Goal: Task Accomplishment & Management: Complete application form

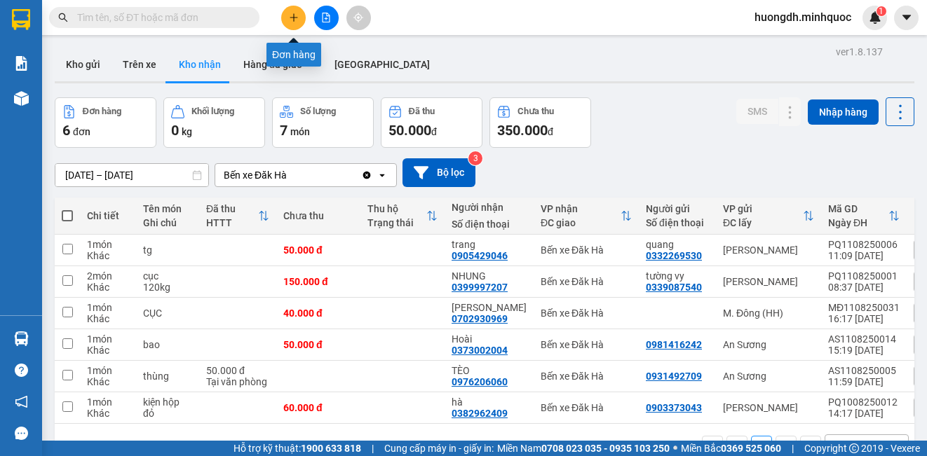
click at [291, 20] on icon "plus" at bounding box center [294, 18] width 10 height 10
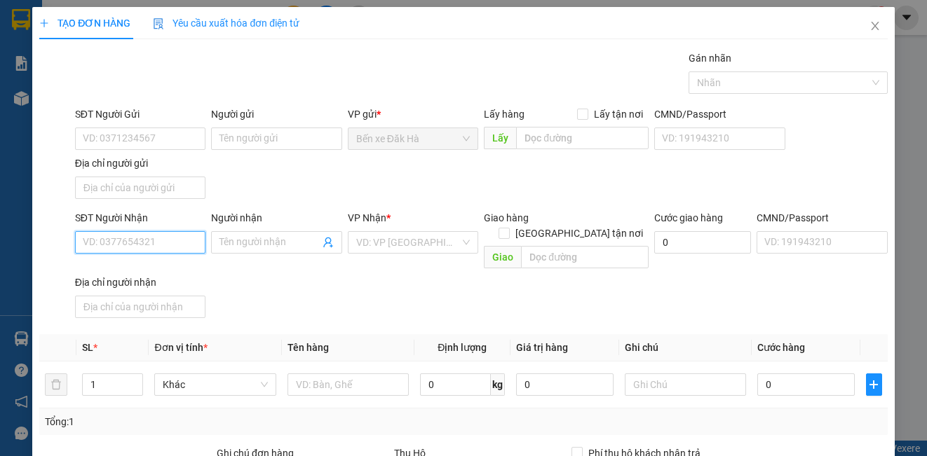
click at [138, 240] on input "SĐT Người Nhận" at bounding box center [140, 242] width 130 height 22
click at [173, 269] on div "0384636748 - HÒA" at bounding box center [139, 270] width 112 height 15
type input "0384636748"
type input "HÒA"
type input "0384636748"
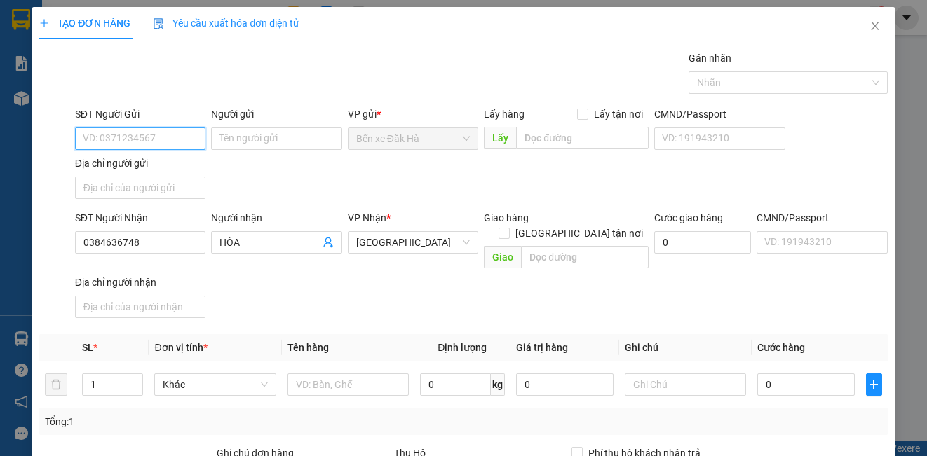
click at [139, 133] on input "SĐT Người Gửi" at bounding box center [140, 139] width 130 height 22
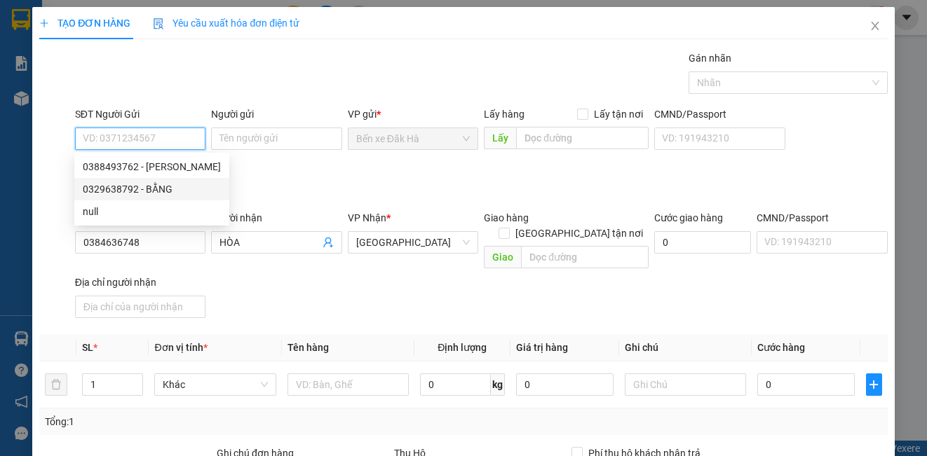
click at [150, 184] on div "0329638792 - BẰNG" at bounding box center [152, 189] width 138 height 15
type input "0329638792"
type input "BẰNG"
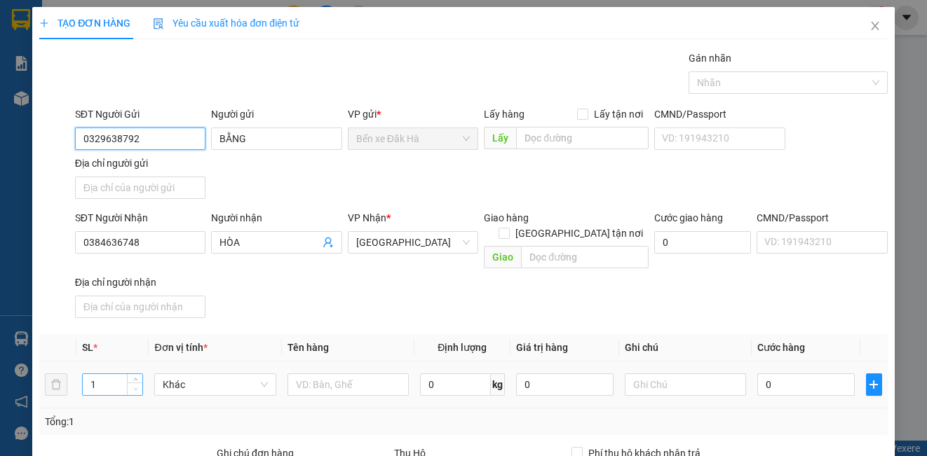
click at [133, 383] on span "Decrease Value" at bounding box center [134, 389] width 15 height 13
type input "2"
click at [134, 379] on icon "up" at bounding box center [135, 381] width 5 height 5
click at [175, 144] on input "0329638792" at bounding box center [140, 139] width 130 height 22
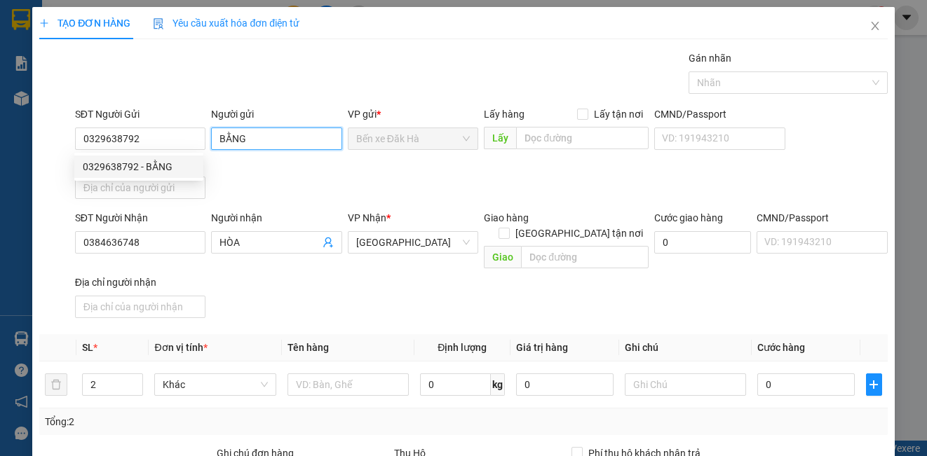
click at [262, 133] on input "BẰNG" at bounding box center [276, 139] width 130 height 22
type input "B"
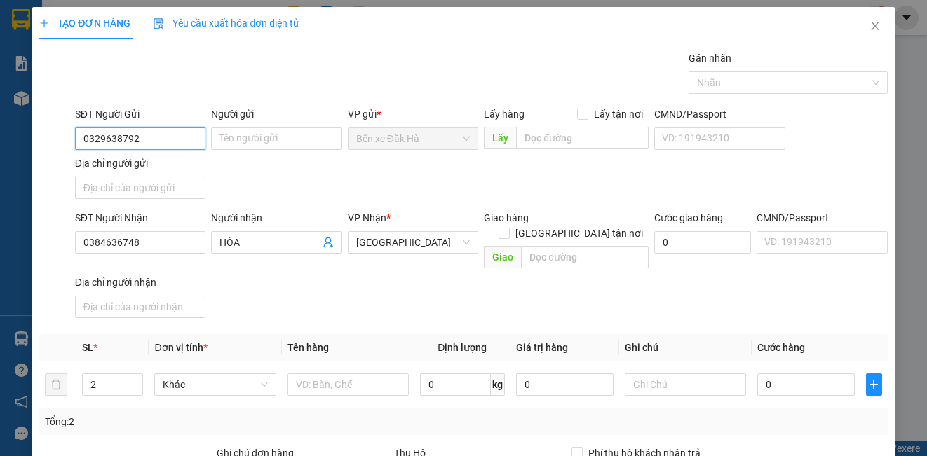
click at [162, 137] on input "0329638792" at bounding box center [140, 139] width 130 height 22
type input "0"
click at [166, 162] on div "0388493762 - [PERSON_NAME]" at bounding box center [152, 166] width 138 height 15
type input "0388493762"
type input "HÀ"
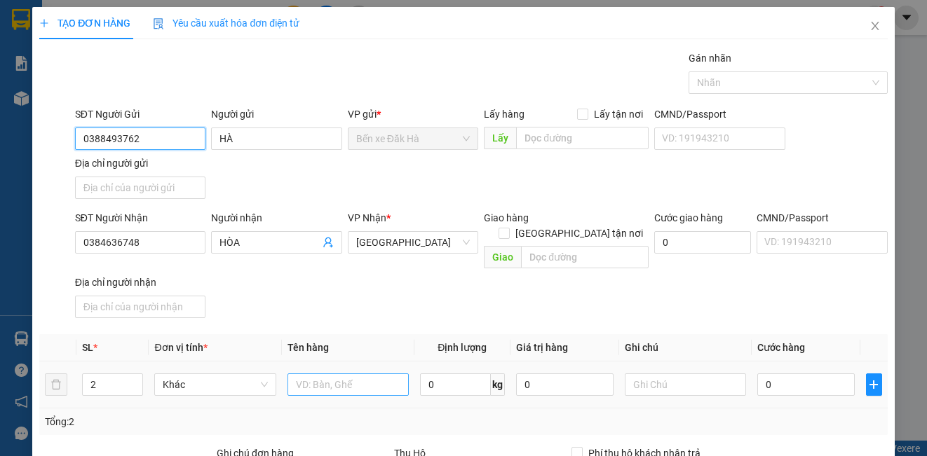
type input "0388493762"
click at [316, 374] on input "text" at bounding box center [347, 385] width 121 height 22
type input "bì+thùng"
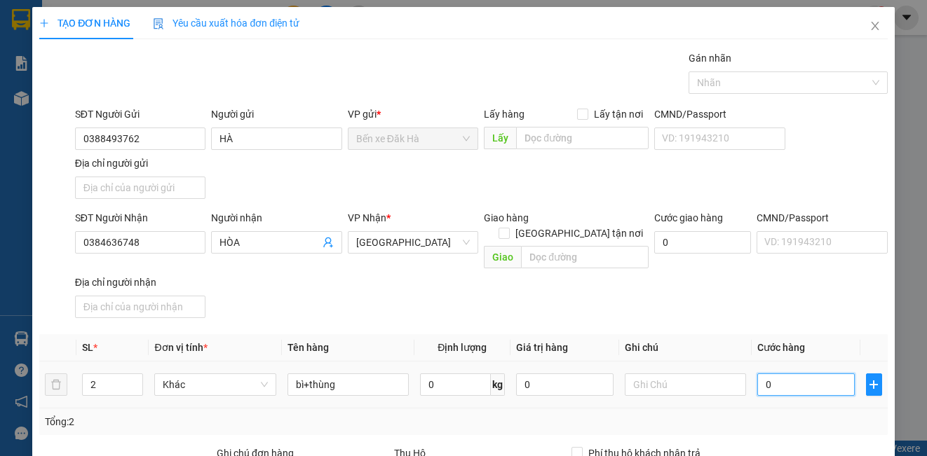
click at [768, 374] on input "0" at bounding box center [805, 385] width 97 height 22
type input "1"
type input "12"
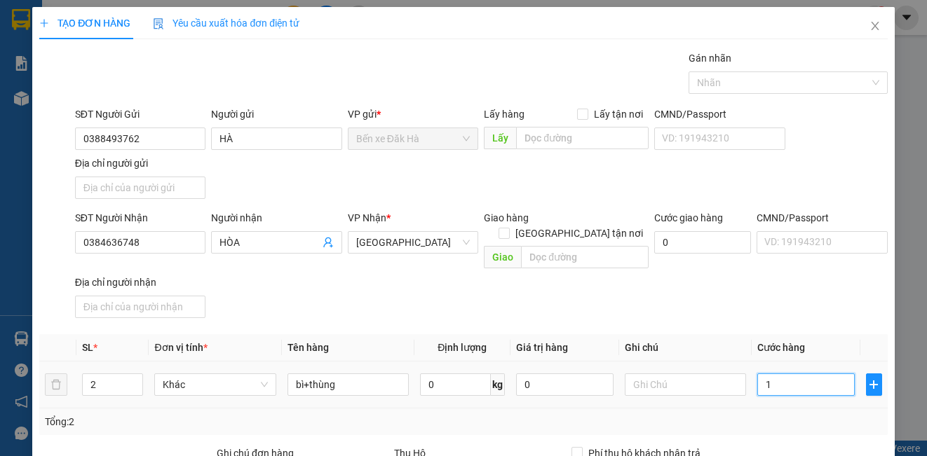
type input "12"
type input "120"
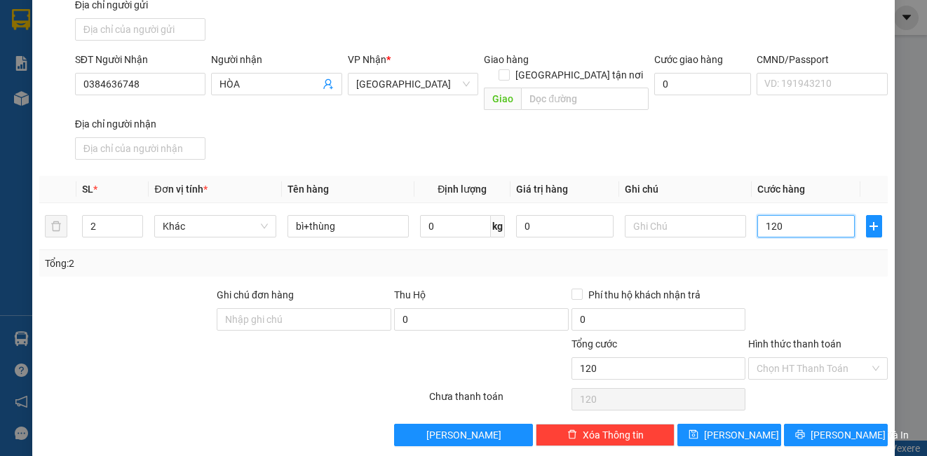
scroll to position [161, 0]
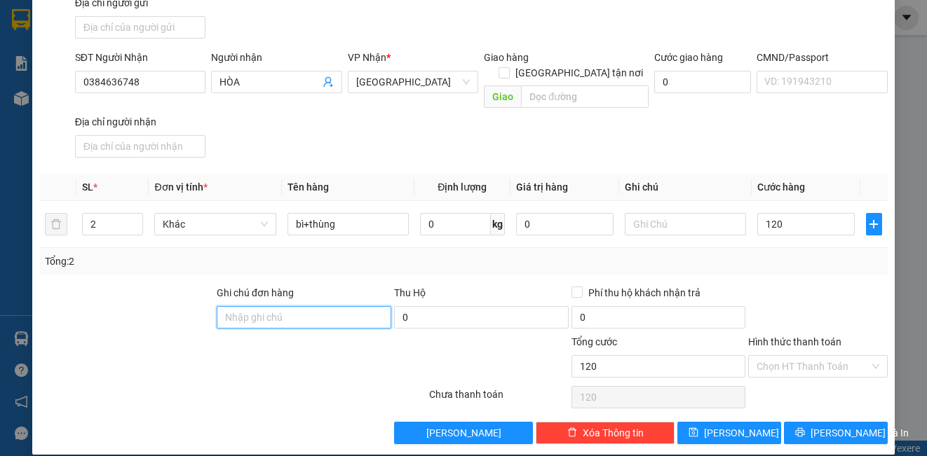
type input "120.000"
click at [314, 306] on input "Ghi chú đơn hàng" at bounding box center [304, 317] width 175 height 22
type input "DH"
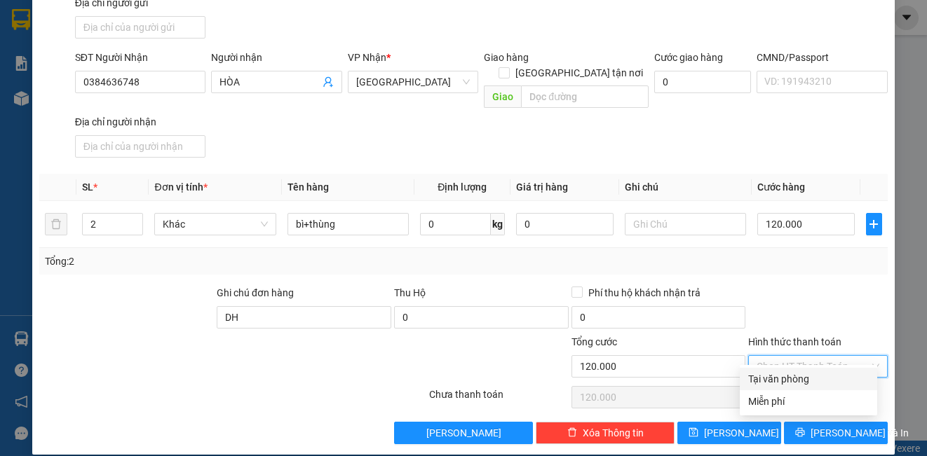
click at [801, 356] on input "Hình thức thanh toán" at bounding box center [812, 366] width 112 height 21
click at [806, 381] on div "Tại văn phòng" at bounding box center [808, 379] width 121 height 15
type input "0"
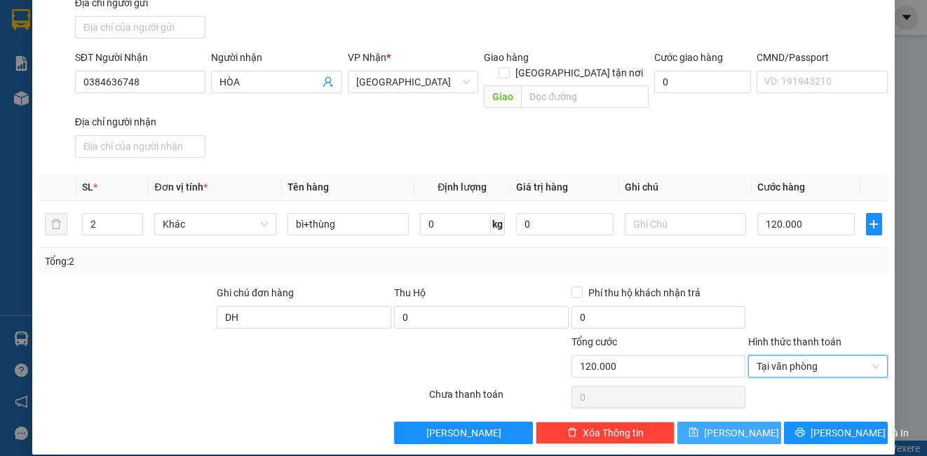
click at [740, 426] on button "[PERSON_NAME]" at bounding box center [729, 433] width 104 height 22
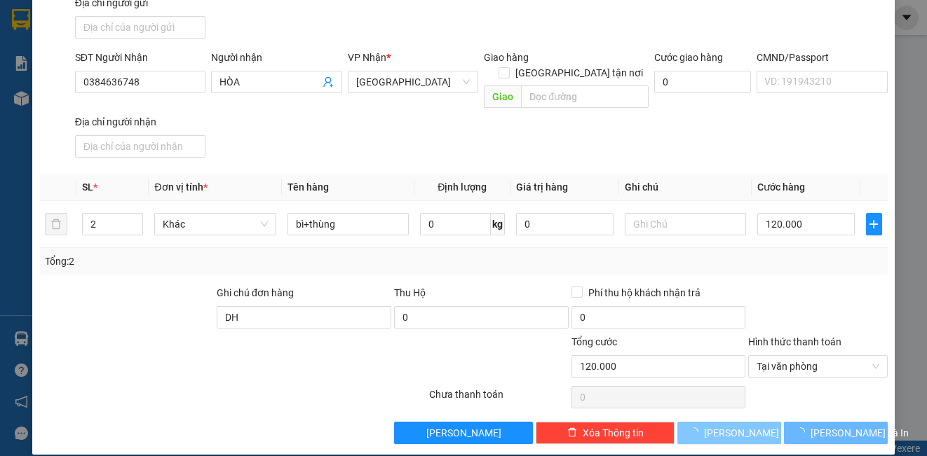
type input "1"
type input "0"
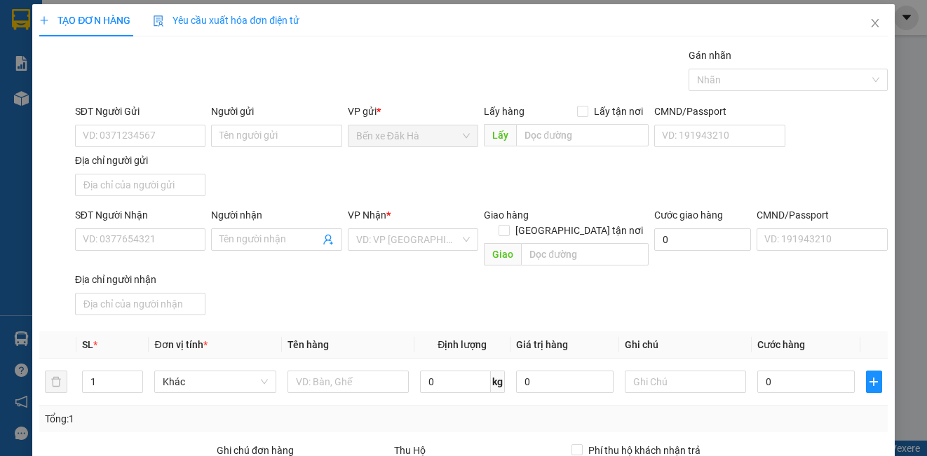
scroll to position [0, 0]
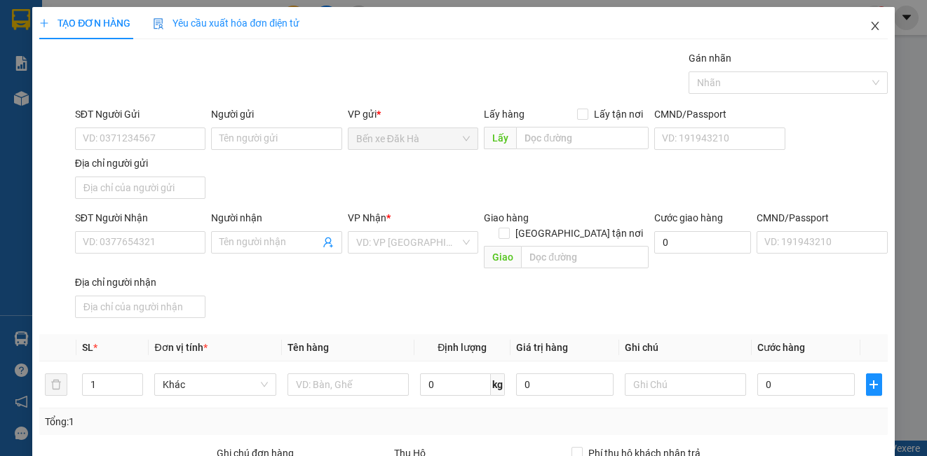
click at [869, 27] on icon "close" at bounding box center [874, 25] width 11 height 11
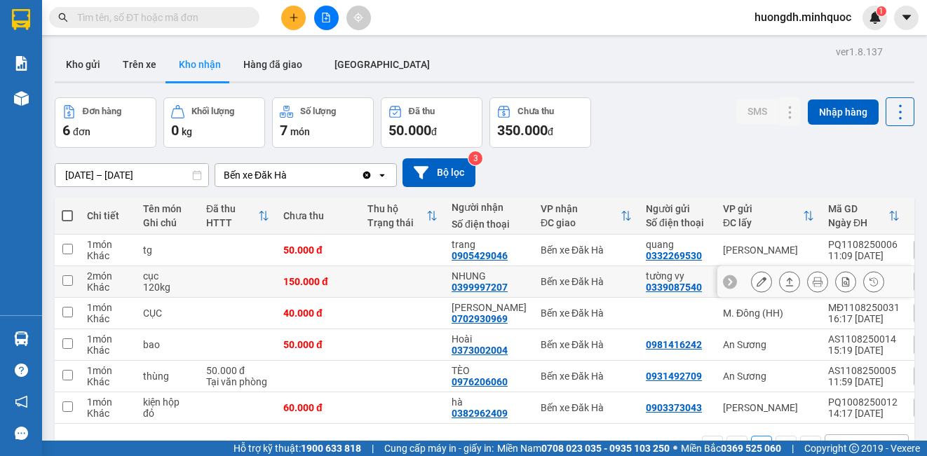
click at [756, 277] on icon at bounding box center [761, 282] width 10 height 10
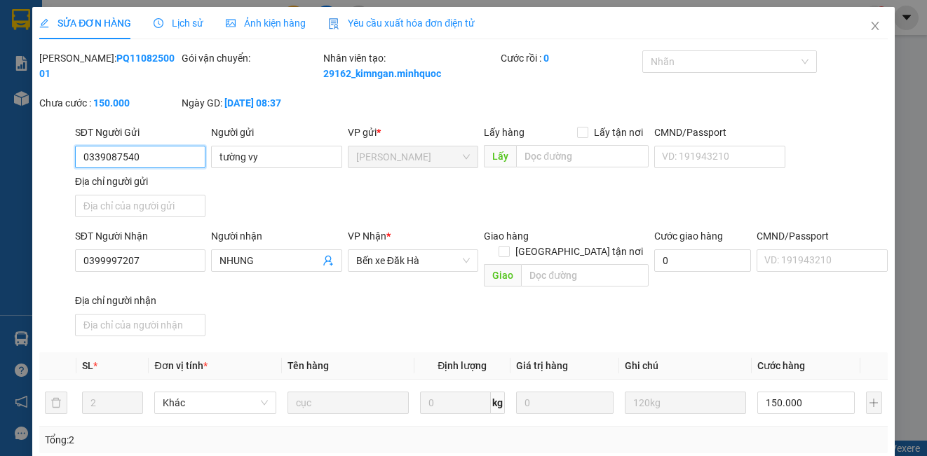
type input "0339087540"
type input "tường vy"
type input "0399997207"
type input "NHUNG"
type input "150.000"
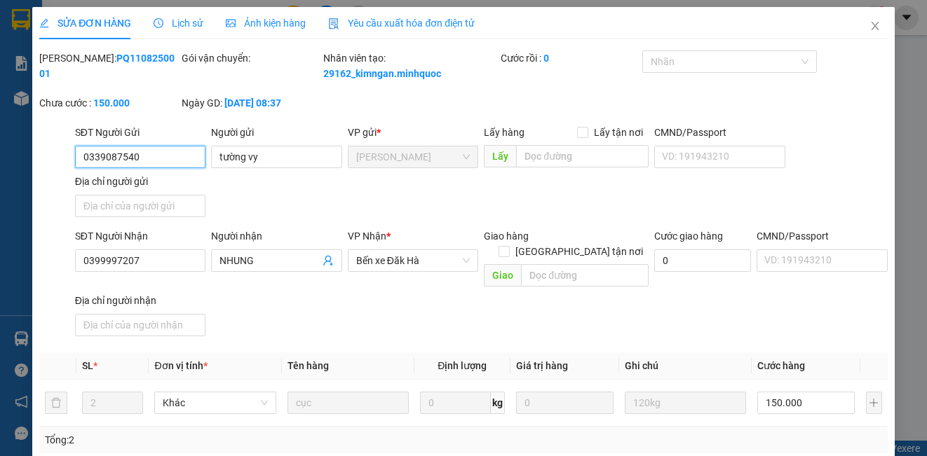
scroll to position [156, 0]
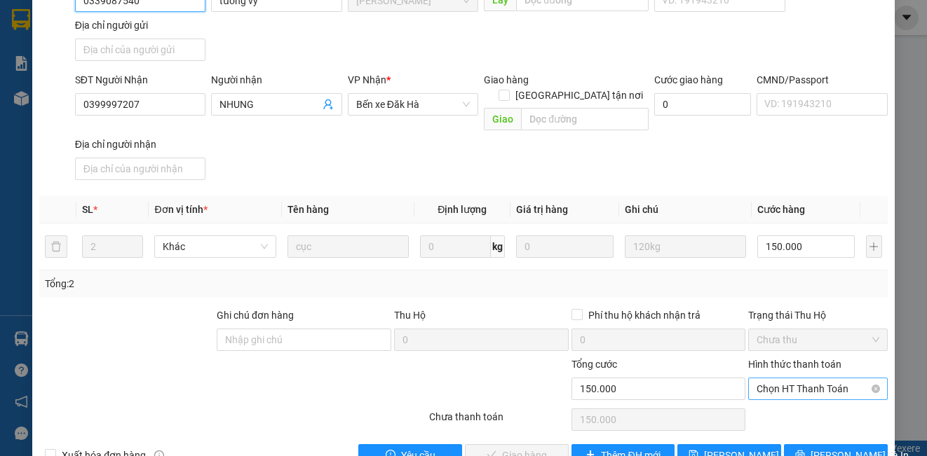
click at [796, 393] on span "Chọn HT Thanh Toán" at bounding box center [817, 389] width 122 height 21
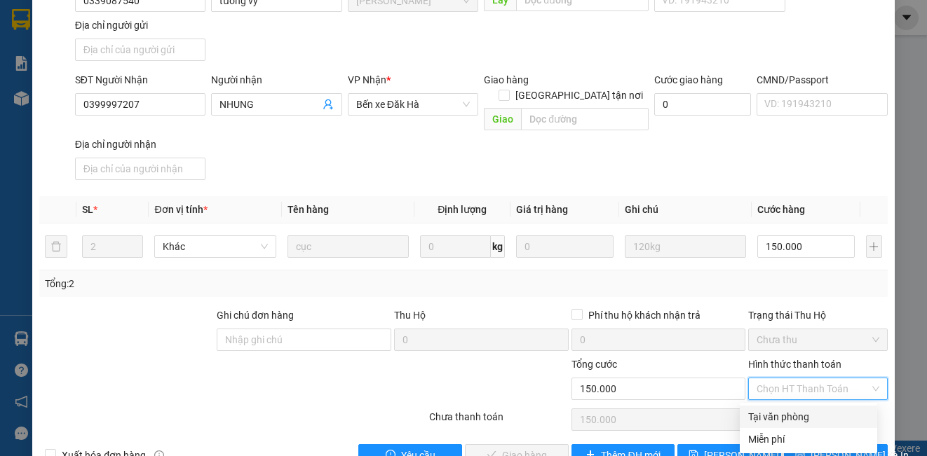
click at [793, 412] on div "Tại văn phòng" at bounding box center [808, 416] width 121 height 15
type input "0"
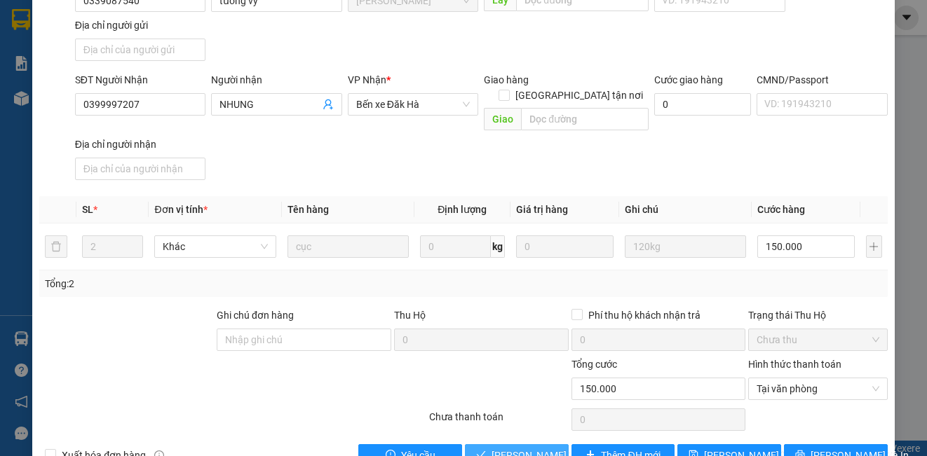
click at [518, 444] on button "[PERSON_NAME] và Giao hàng" at bounding box center [517, 455] width 104 height 22
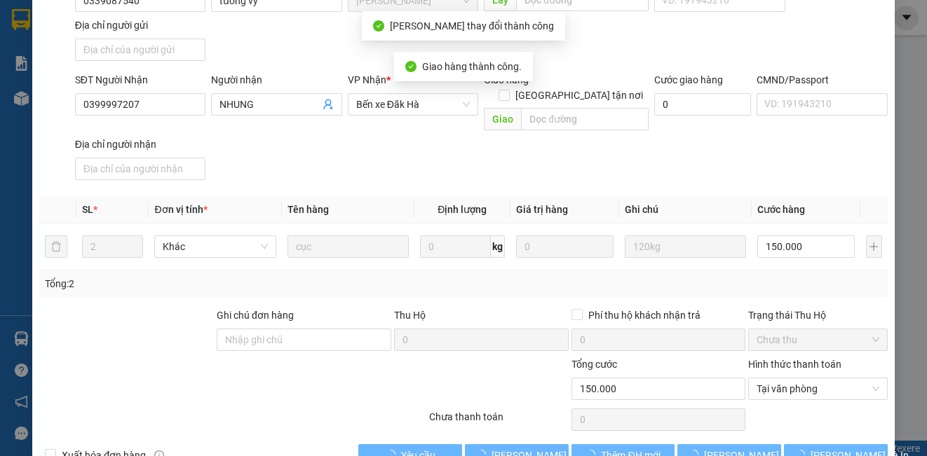
scroll to position [0, 0]
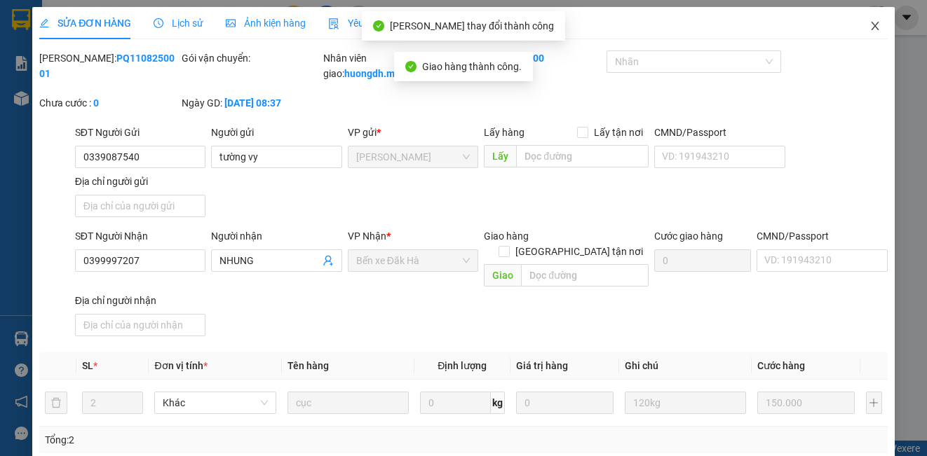
click at [869, 25] on icon "close" at bounding box center [874, 25] width 11 height 11
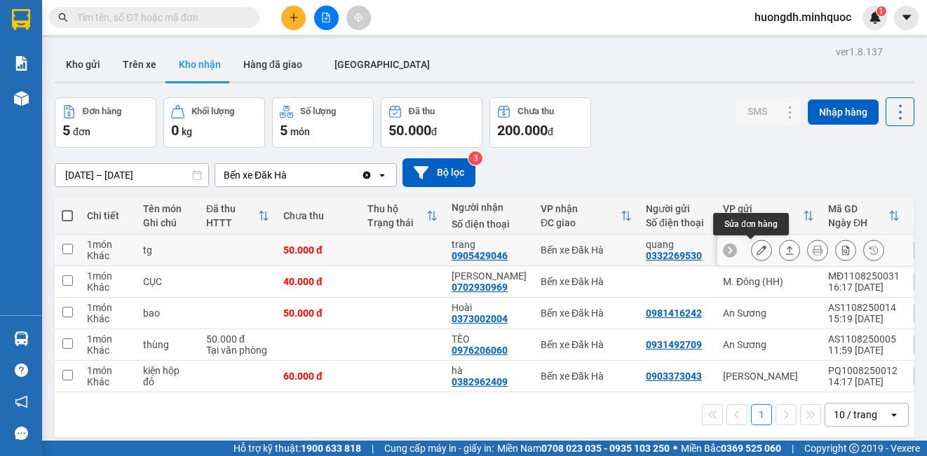
click at [753, 245] on button at bounding box center [762, 250] width 20 height 25
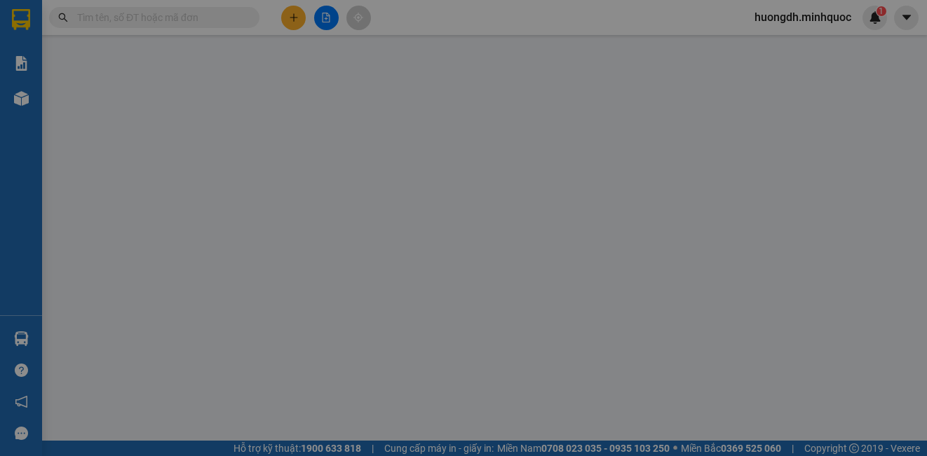
type input "0332269530"
type input "quang"
type input "0905429046"
type input "trang"
type input "50.000"
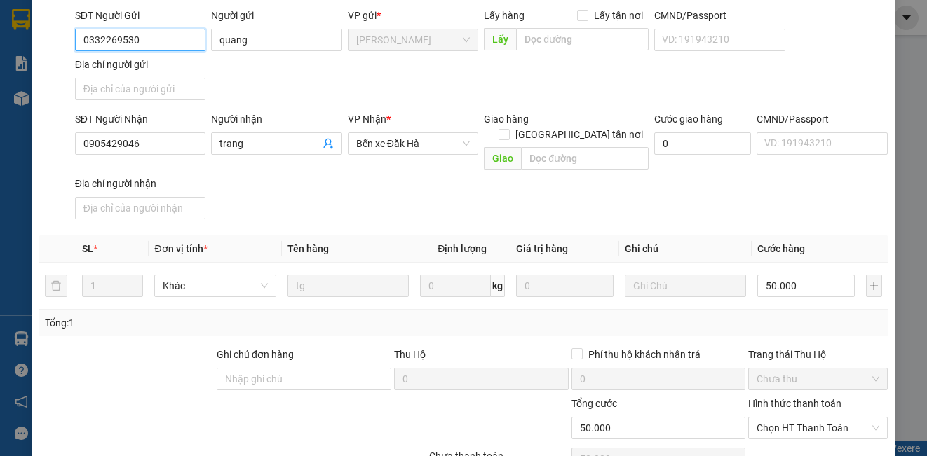
scroll to position [187, 0]
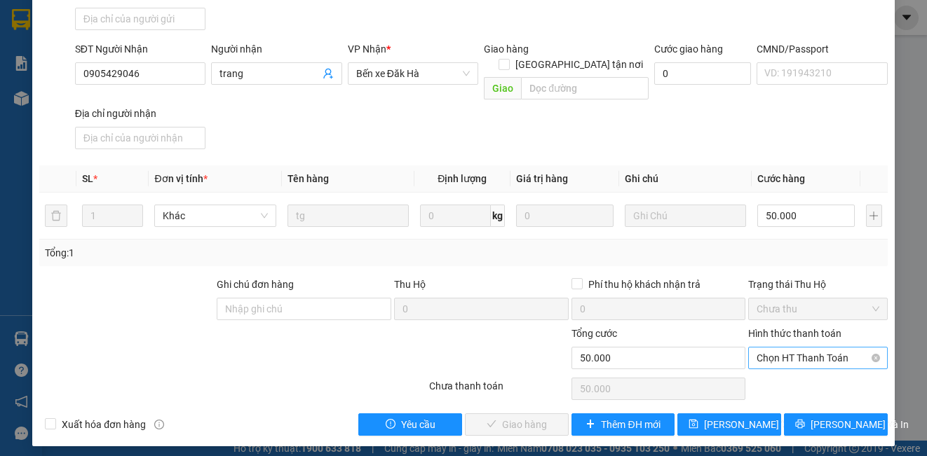
click at [801, 360] on span "Chọn HT Thanh Toán" at bounding box center [817, 358] width 122 height 21
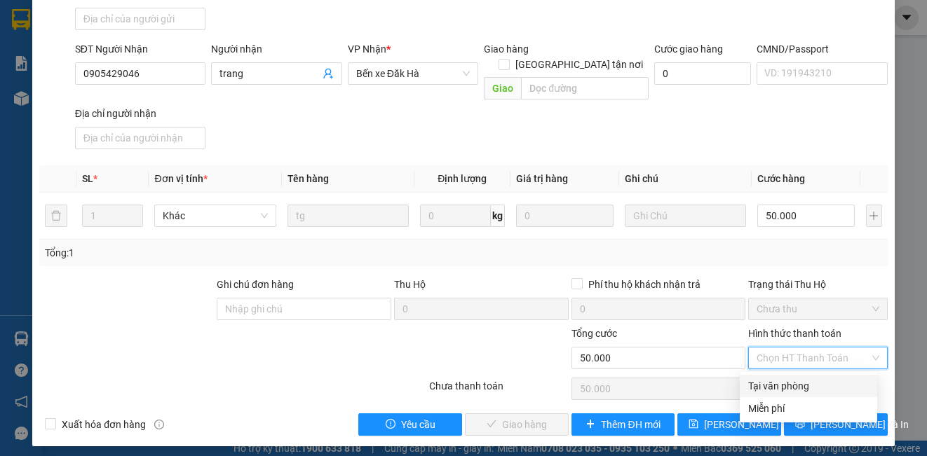
drag, startPoint x: 797, startPoint y: 382, endPoint x: 756, endPoint y: 385, distance: 40.8
click at [796, 382] on div "Tại văn phòng" at bounding box center [808, 386] width 121 height 15
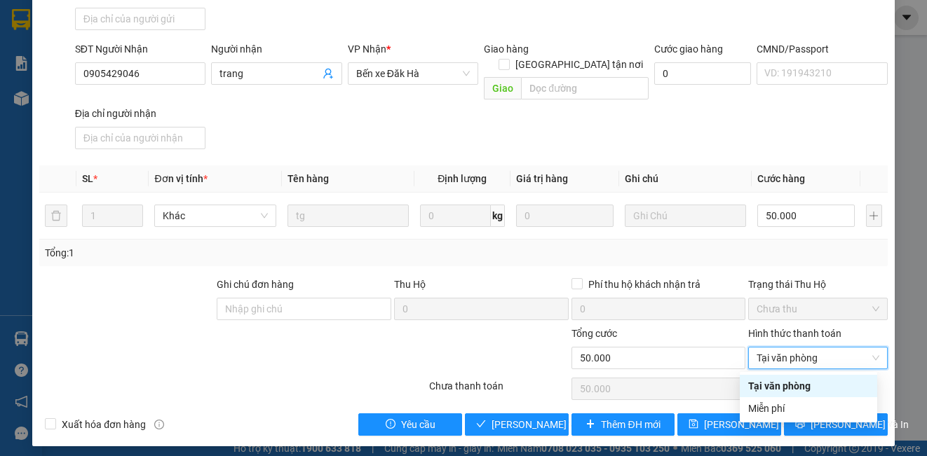
type input "0"
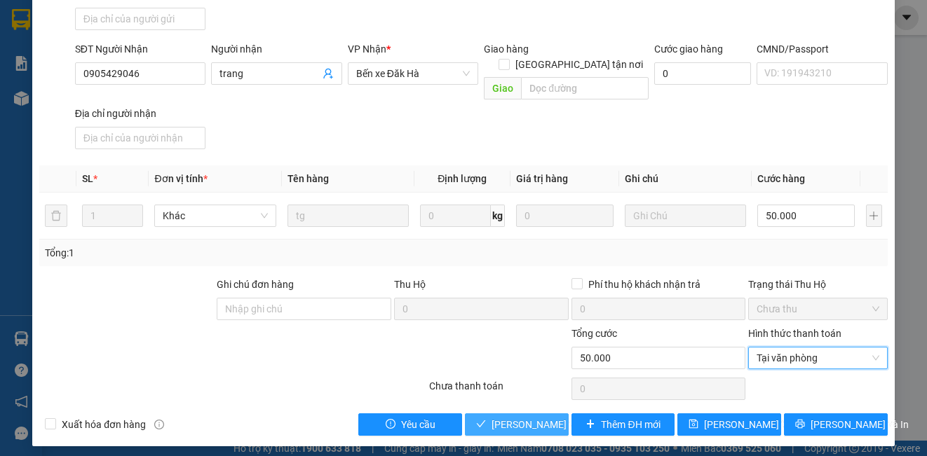
click at [492, 428] on span "[PERSON_NAME] và Giao hàng" at bounding box center [558, 424] width 135 height 15
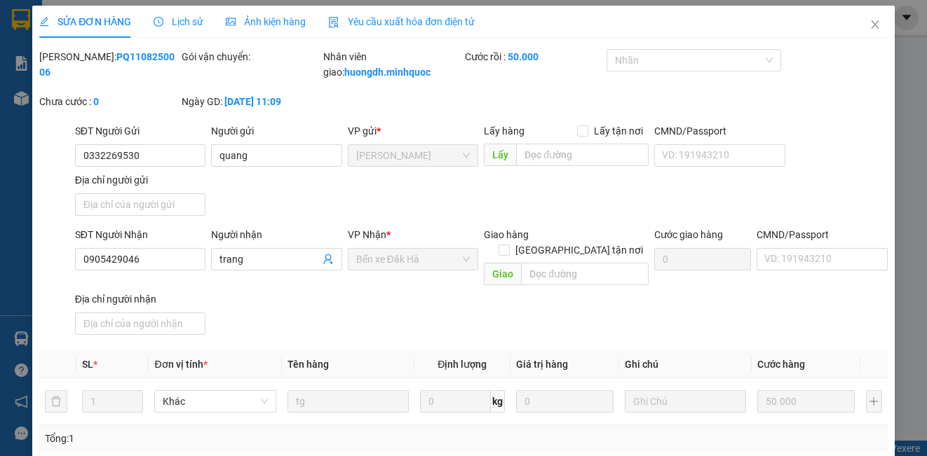
scroll to position [0, 0]
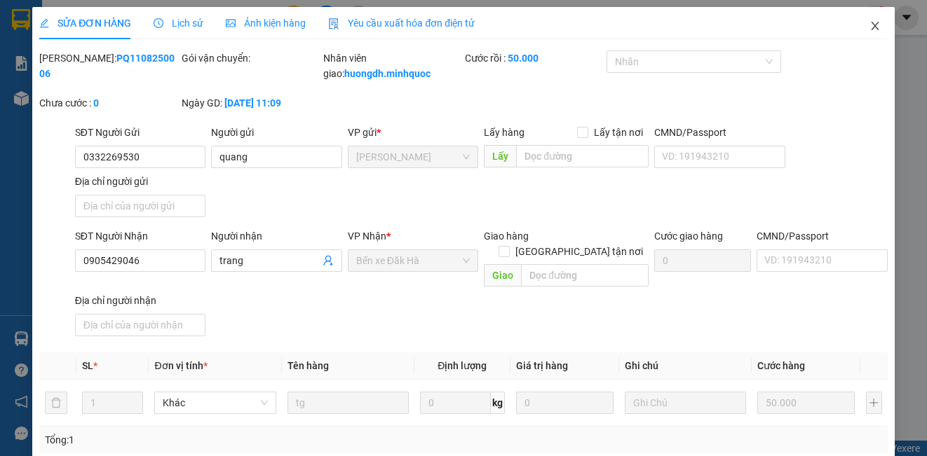
click at [869, 25] on icon "close" at bounding box center [874, 25] width 11 height 11
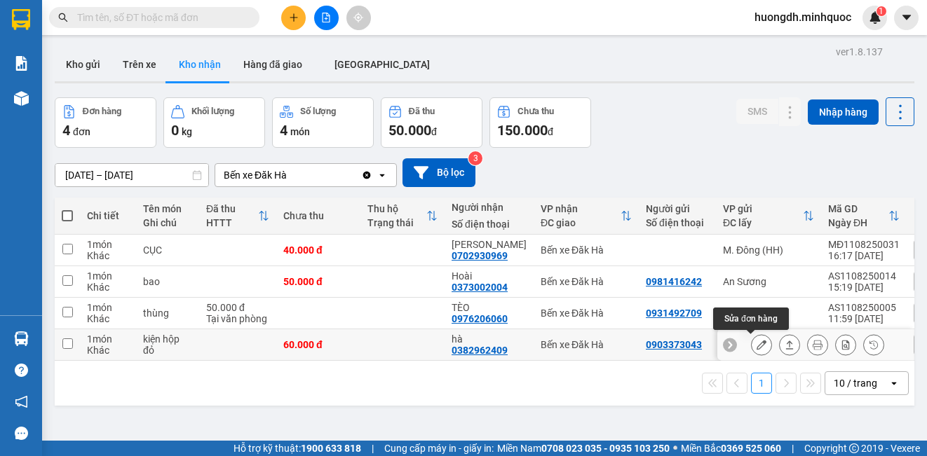
click at [752, 353] on button at bounding box center [762, 345] width 20 height 25
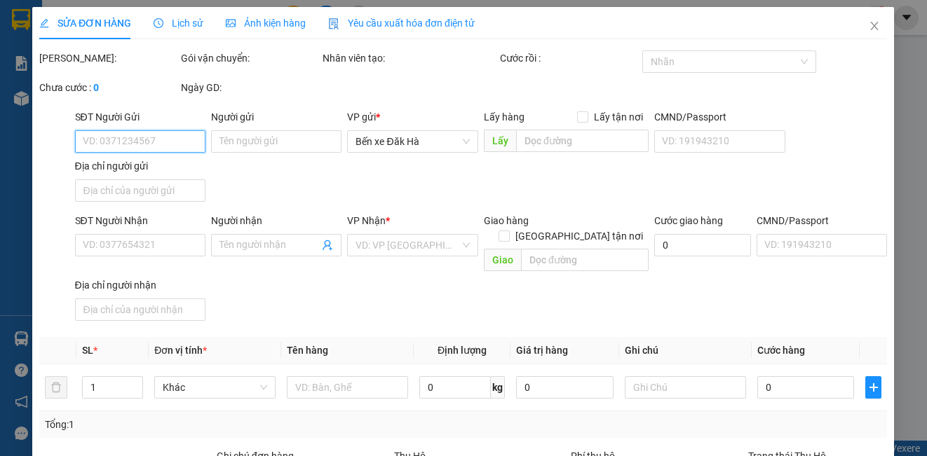
type input "0903373043"
type input "0382962409"
type input "hà"
type input "60.000"
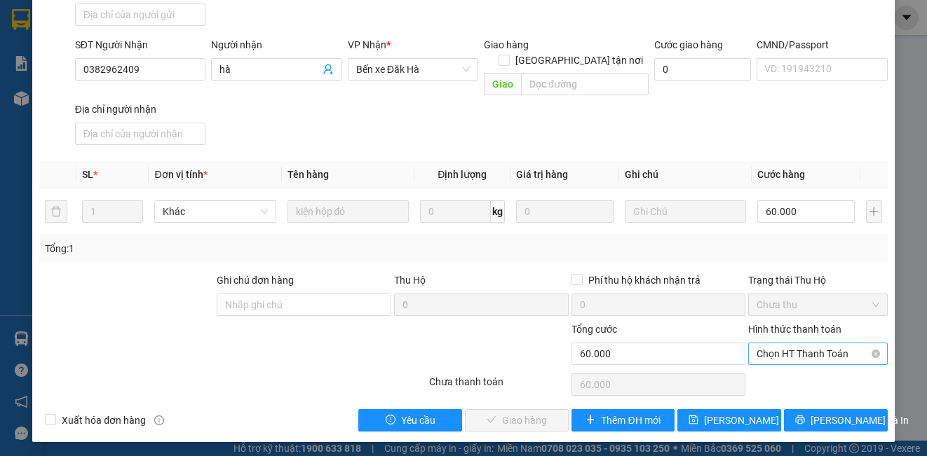
scroll to position [194, 0]
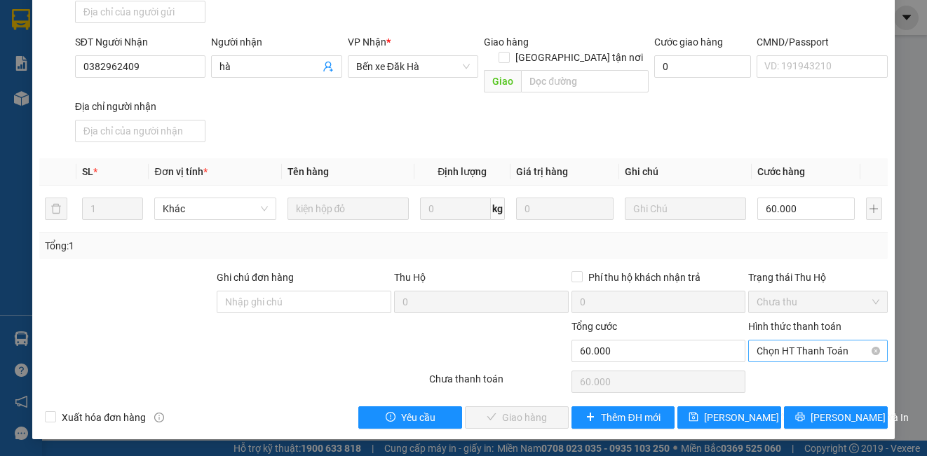
click at [772, 351] on span "Chọn HT Thanh Toán" at bounding box center [817, 351] width 122 height 21
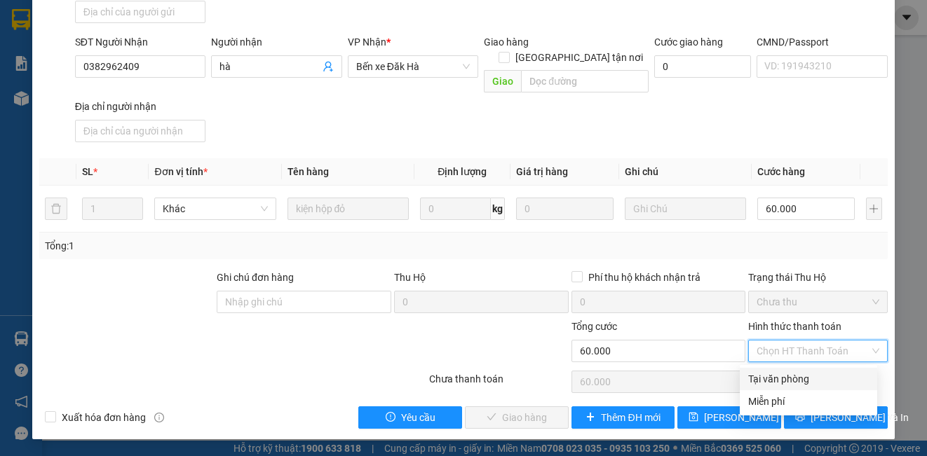
click at [770, 381] on div "Tại văn phòng" at bounding box center [808, 379] width 121 height 15
type input "0"
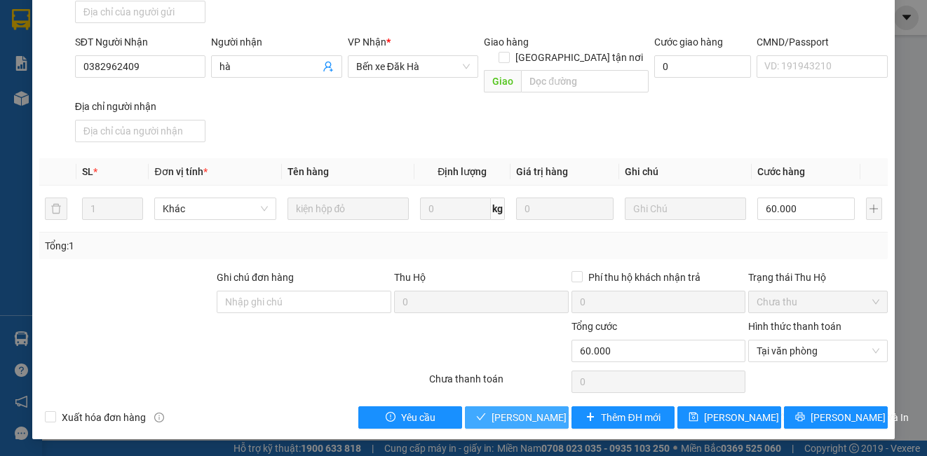
click at [510, 419] on span "[PERSON_NAME] và Giao hàng" at bounding box center [558, 417] width 135 height 15
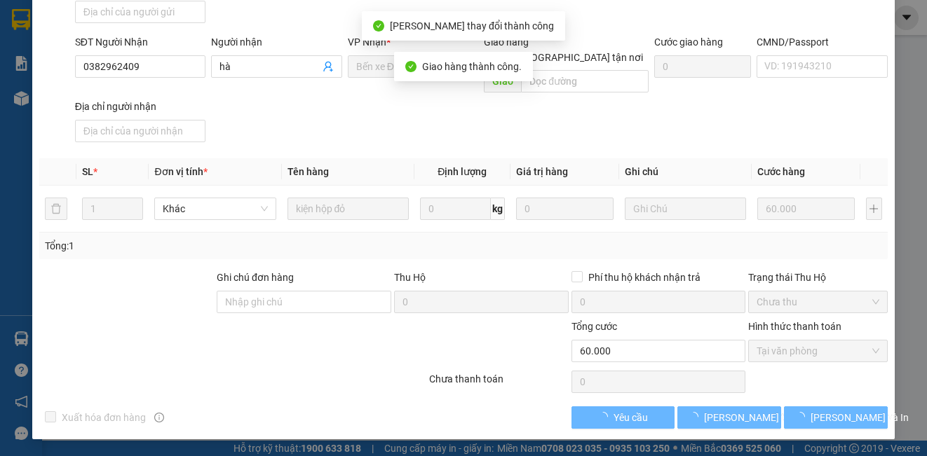
scroll to position [0, 0]
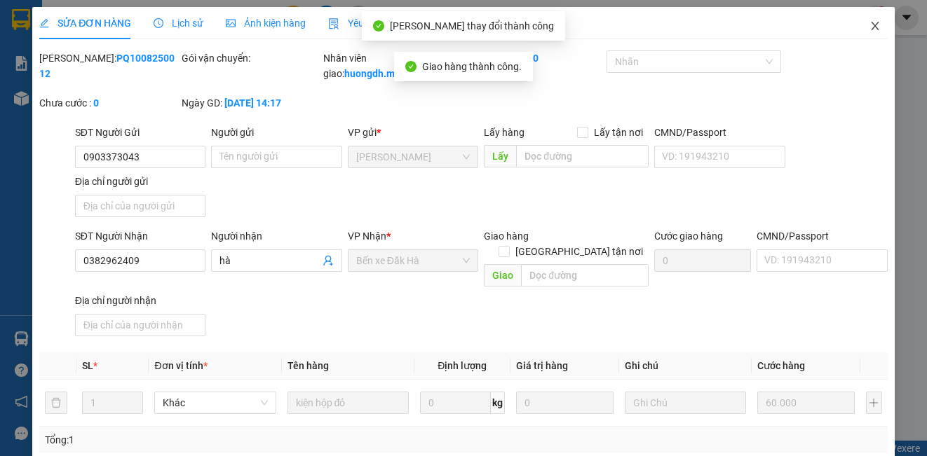
click at [869, 26] on icon "close" at bounding box center [874, 25] width 11 height 11
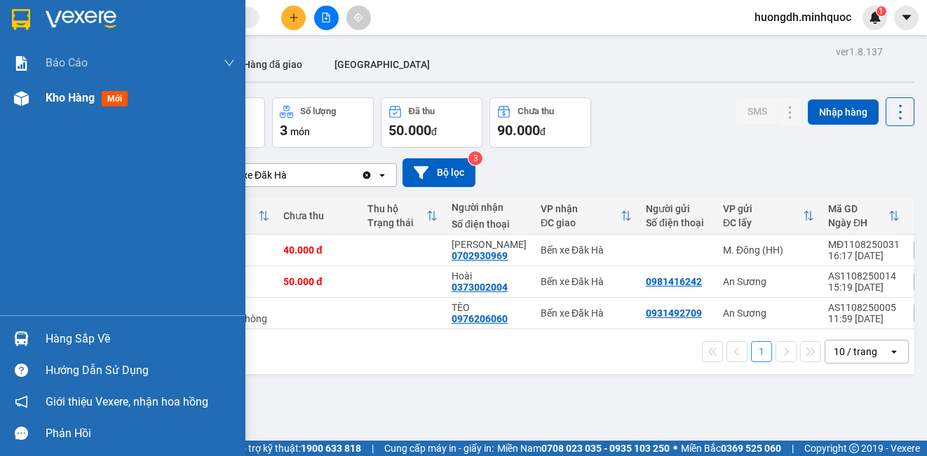
click at [36, 99] on div "Kho hàng mới" at bounding box center [122, 98] width 245 height 35
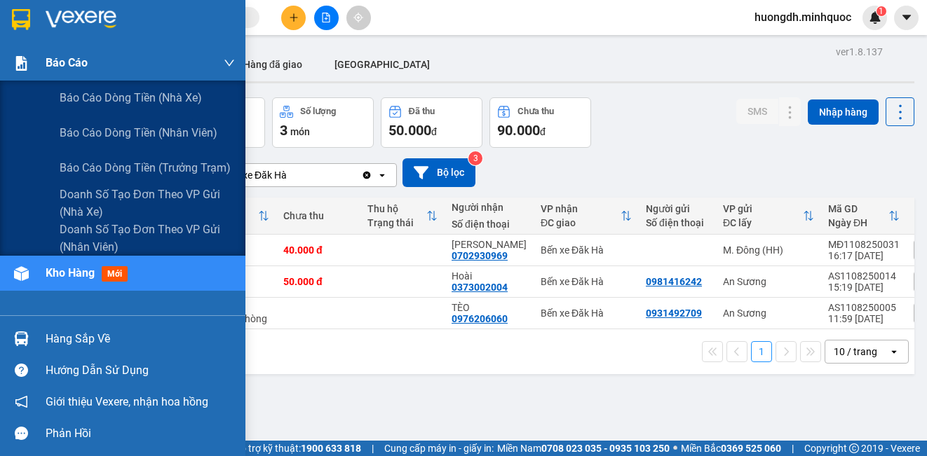
click at [52, 64] on span "Báo cáo" at bounding box center [67, 63] width 42 height 18
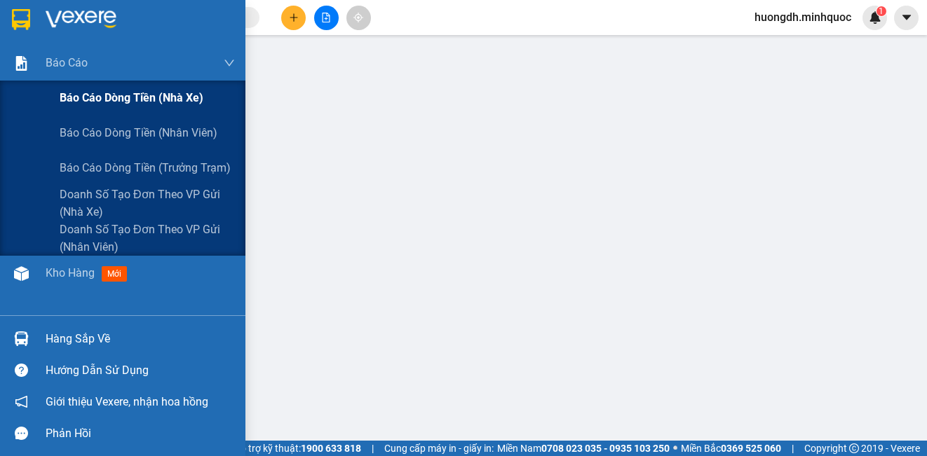
click at [156, 102] on span "Báo cáo dòng tiền (nhà xe)" at bounding box center [132, 98] width 144 height 18
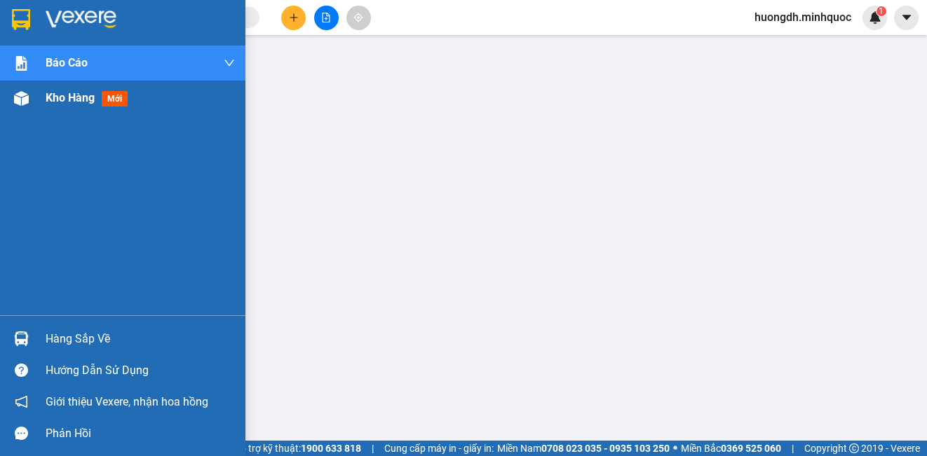
click at [26, 103] on img at bounding box center [21, 98] width 15 height 15
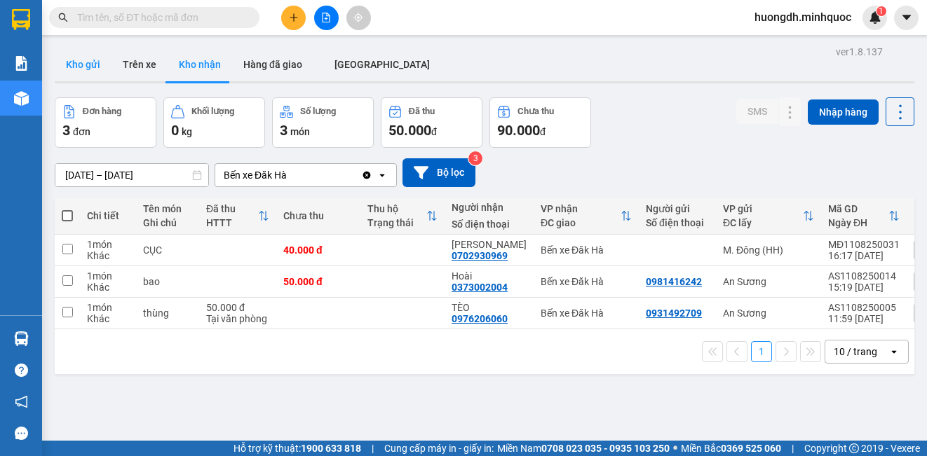
click at [89, 65] on button "Kho gửi" at bounding box center [83, 65] width 57 height 34
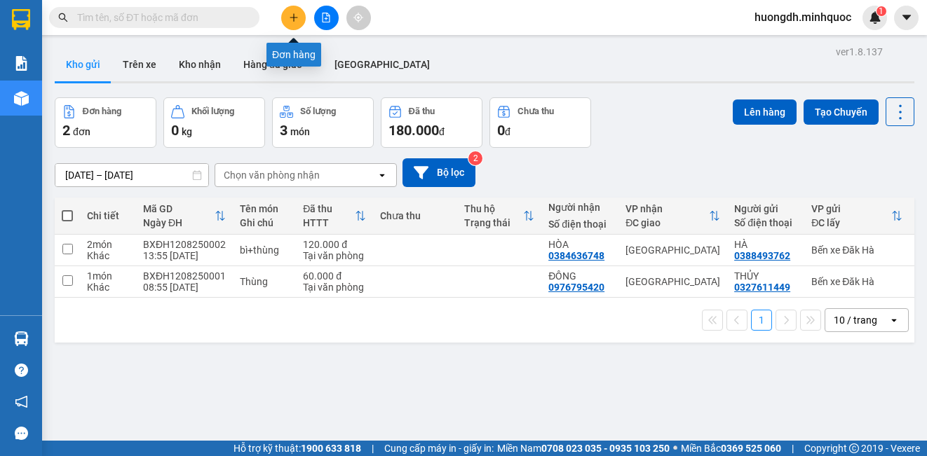
click at [297, 24] on button at bounding box center [293, 18] width 25 height 25
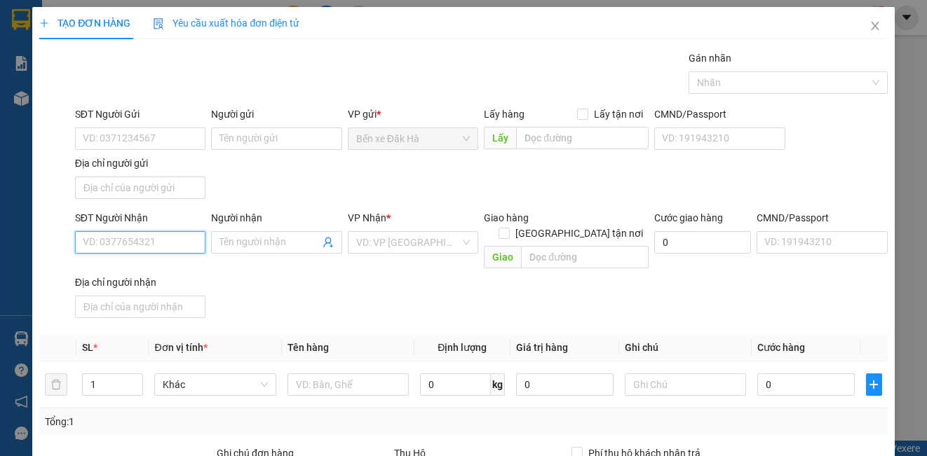
click at [158, 243] on input "SĐT Người Nhận" at bounding box center [140, 242] width 130 height 22
type input "0982103173"
click at [155, 266] on div "0982103173 - Huệ" at bounding box center [139, 270] width 112 height 15
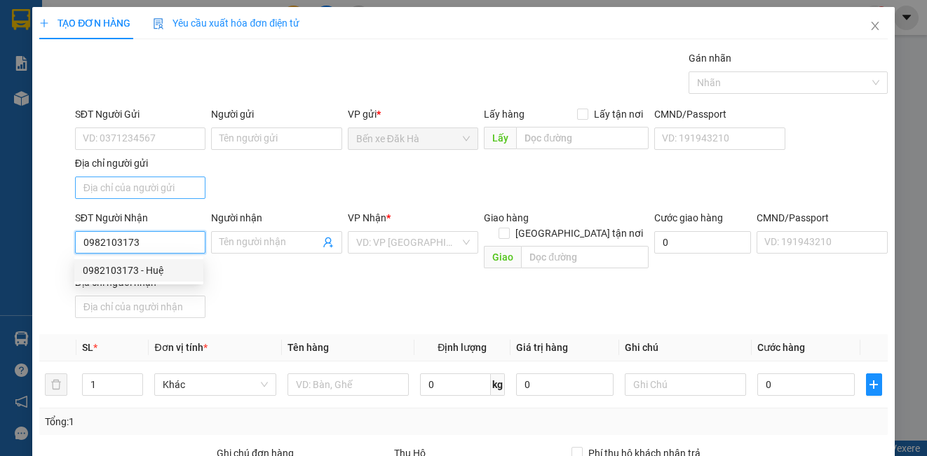
type input "Huệ"
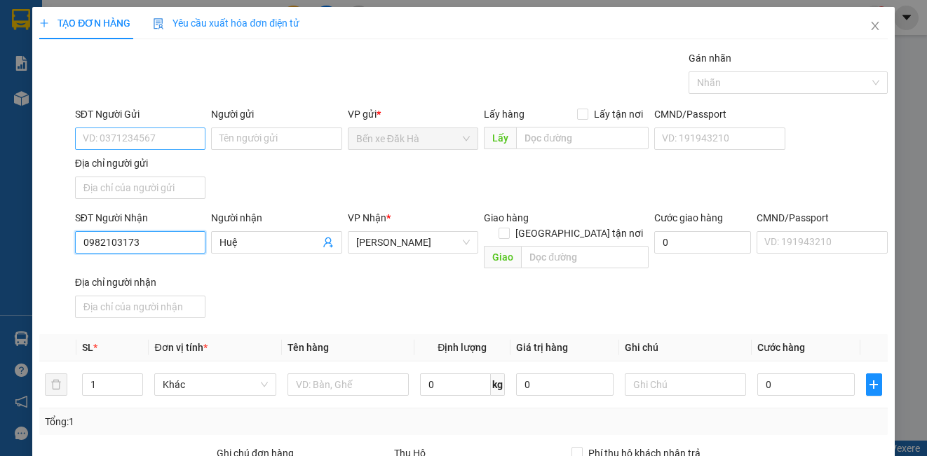
type input "0982103173"
click at [154, 141] on input "SĐT Người Gửi" at bounding box center [140, 139] width 130 height 22
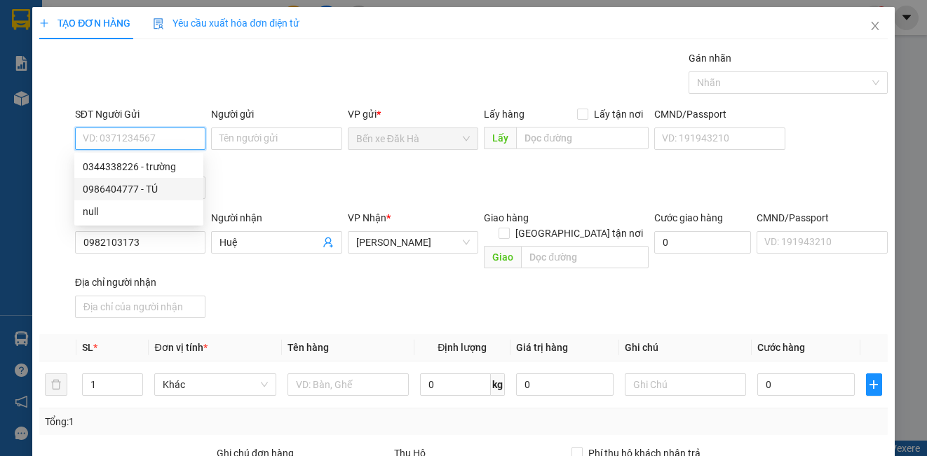
click at [156, 186] on div "0986404777 - TÚ" at bounding box center [139, 189] width 112 height 15
type input "0986404777"
type input "TÚ"
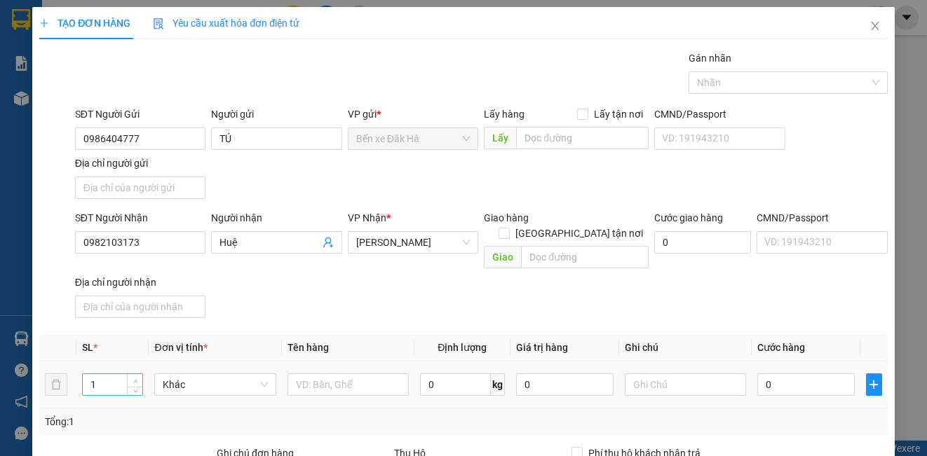
type input "2"
click at [135, 377] on span "up" at bounding box center [135, 381] width 8 height 8
click at [309, 374] on input "text" at bounding box center [347, 385] width 121 height 22
type input "Bao"
click at [790, 371] on div "0" at bounding box center [805, 385] width 97 height 28
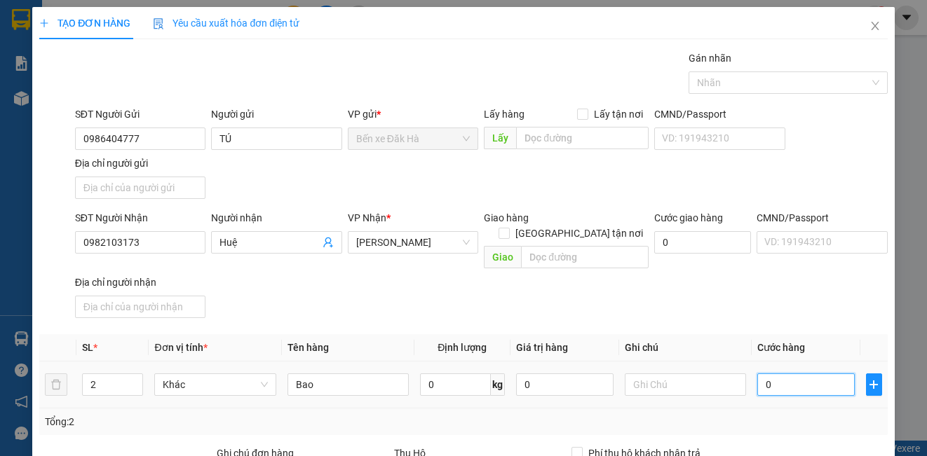
click at [787, 374] on input "0" at bounding box center [805, 385] width 97 height 22
type input "1"
type input "14"
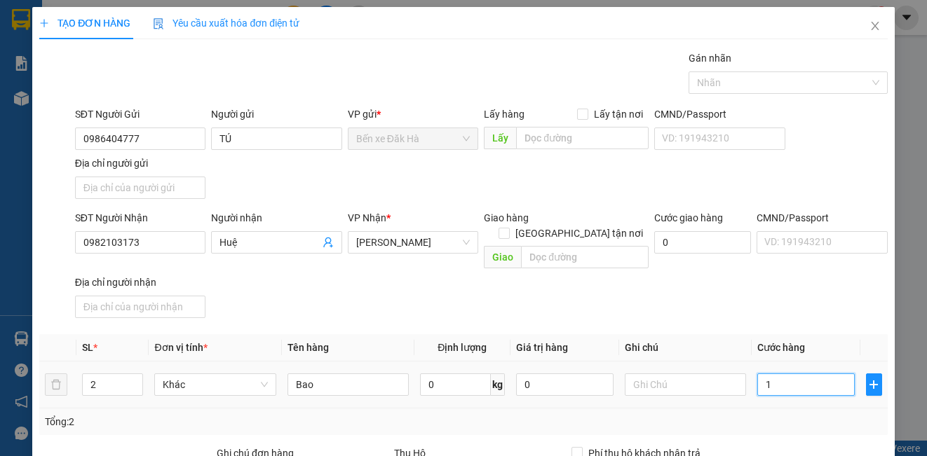
type input "14"
type input "140"
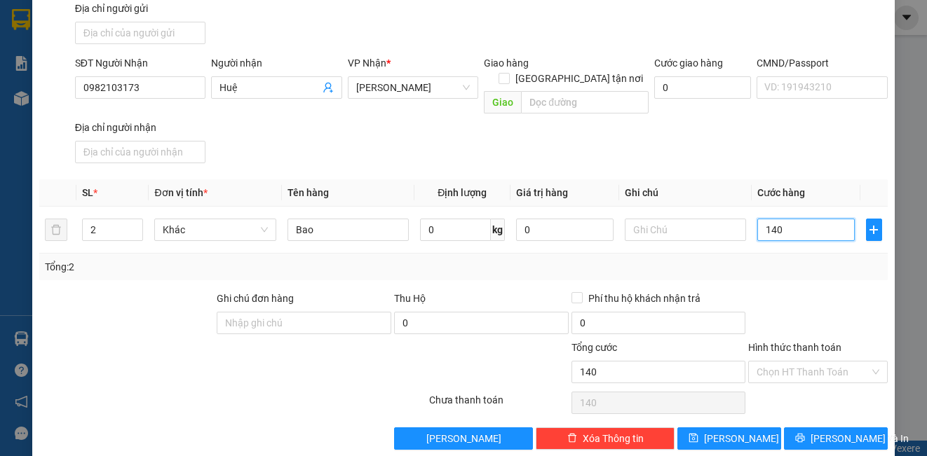
scroll to position [161, 0]
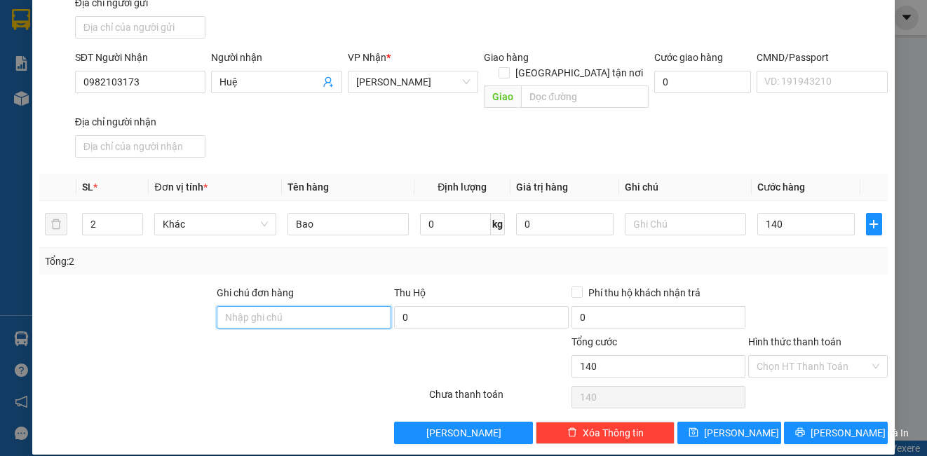
type input "140.000"
click at [302, 306] on input "Ghi chú đơn hàng" at bounding box center [304, 317] width 175 height 22
type input "DH"
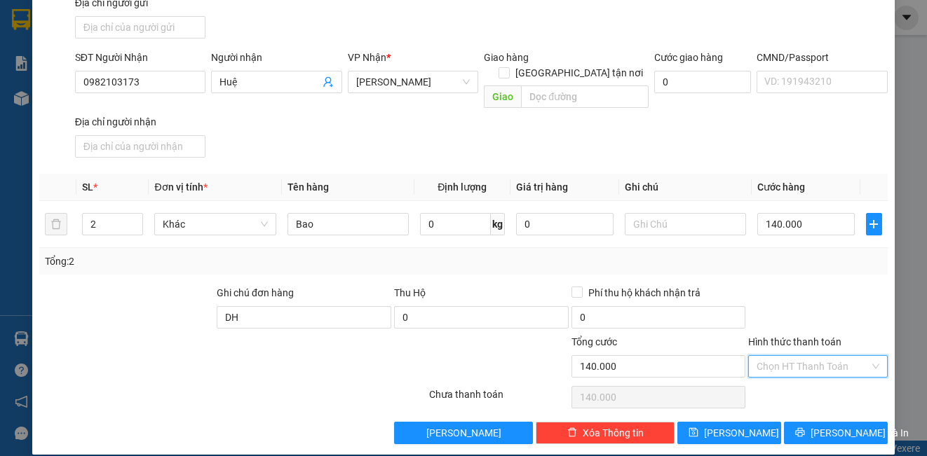
click at [780, 356] on input "Hình thức thanh toán" at bounding box center [812, 366] width 112 height 21
click at [790, 384] on div "Tại văn phòng" at bounding box center [808, 379] width 121 height 15
type input "0"
click at [748, 422] on button "[PERSON_NAME]" at bounding box center [729, 433] width 104 height 22
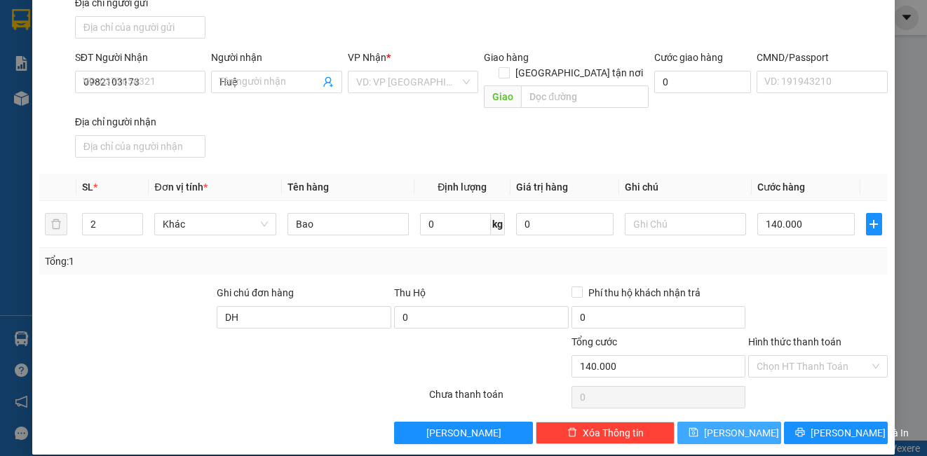
type input "1"
type input "0"
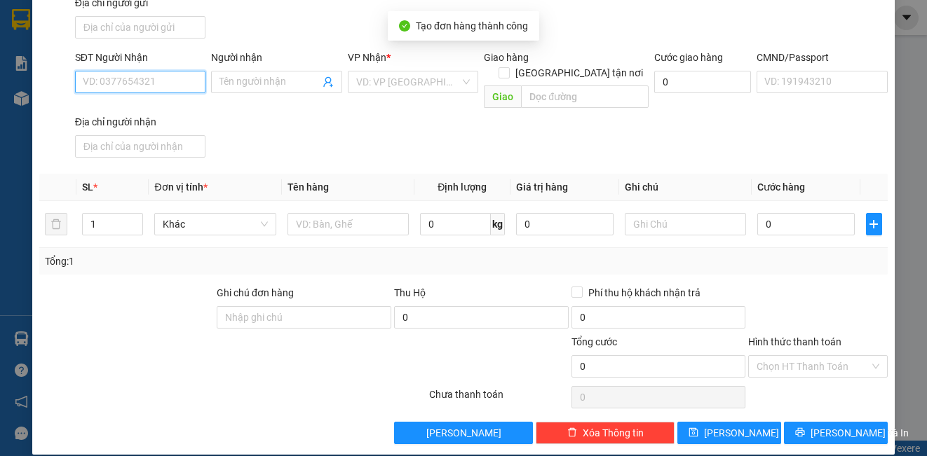
click at [136, 83] on input "SĐT Người Nhận" at bounding box center [140, 82] width 130 height 22
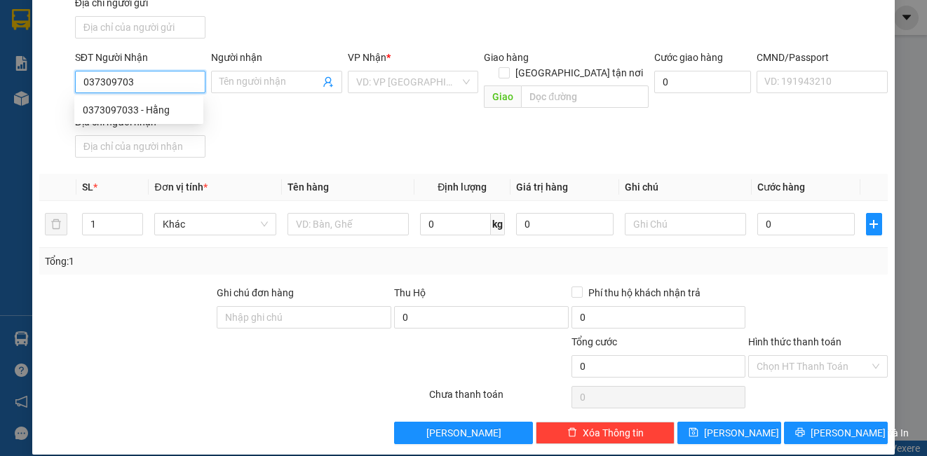
type input "0373097033"
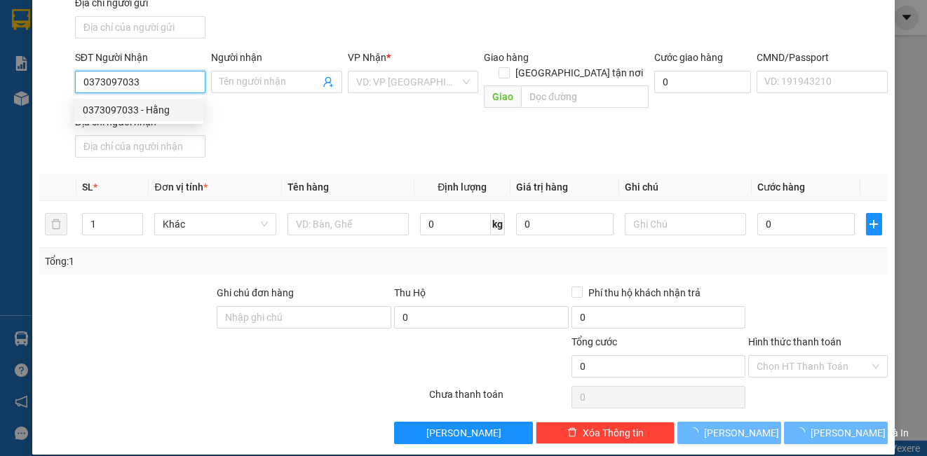
click at [135, 116] on div "0373097033 - Hằng" at bounding box center [139, 109] width 112 height 15
type input "Hằng"
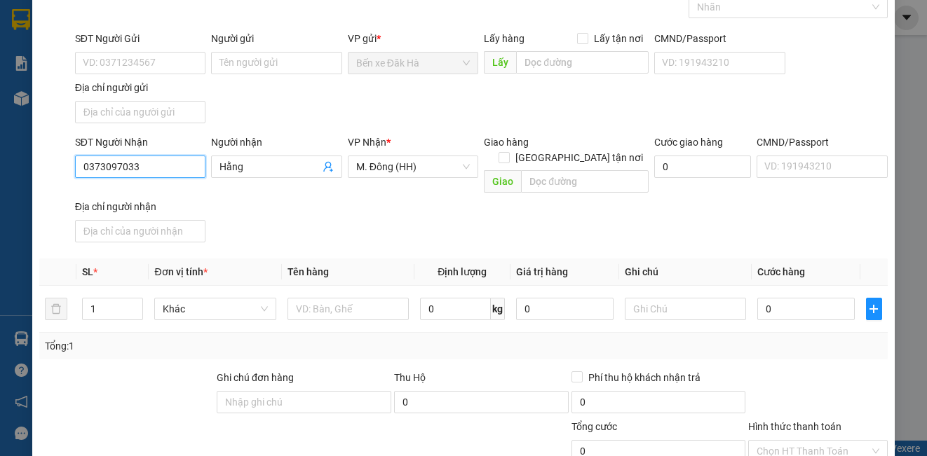
scroll to position [0, 0]
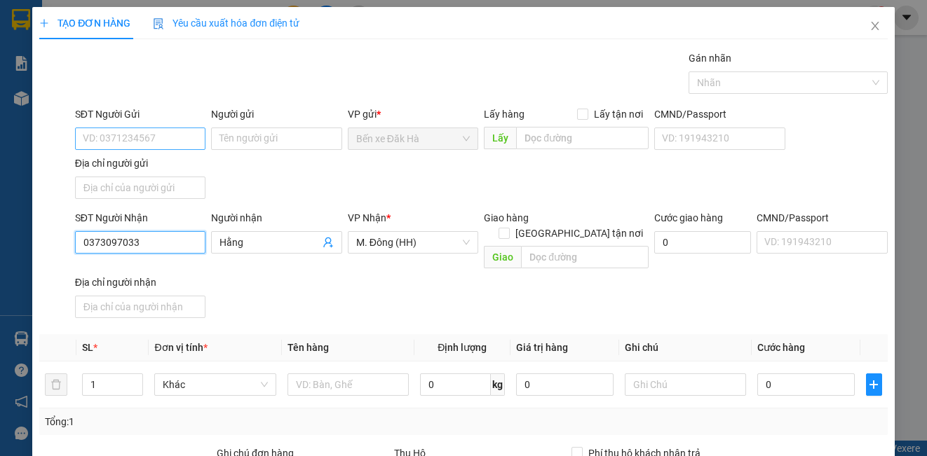
type input "0373097033"
click at [139, 136] on input "SĐT Người Gửi" at bounding box center [140, 139] width 130 height 22
click at [142, 137] on input "SĐT Người Gửi" at bounding box center [140, 139] width 130 height 22
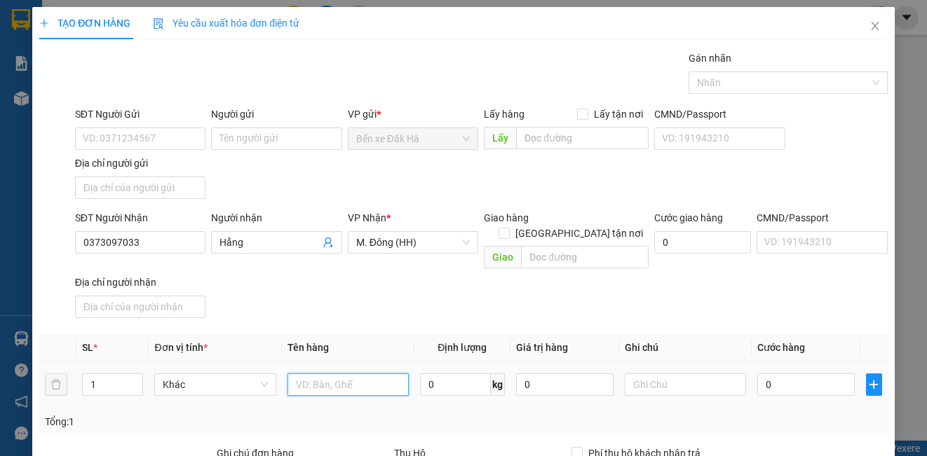
click at [332, 374] on input "text" at bounding box center [347, 385] width 121 height 22
type input "thùng"
click at [768, 375] on input "0" at bounding box center [805, 385] width 97 height 22
type input "7"
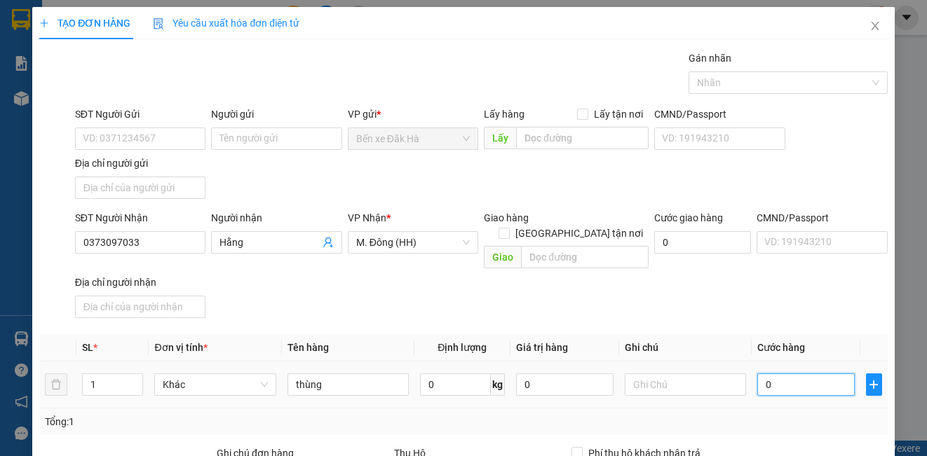
type input "7"
type input "70"
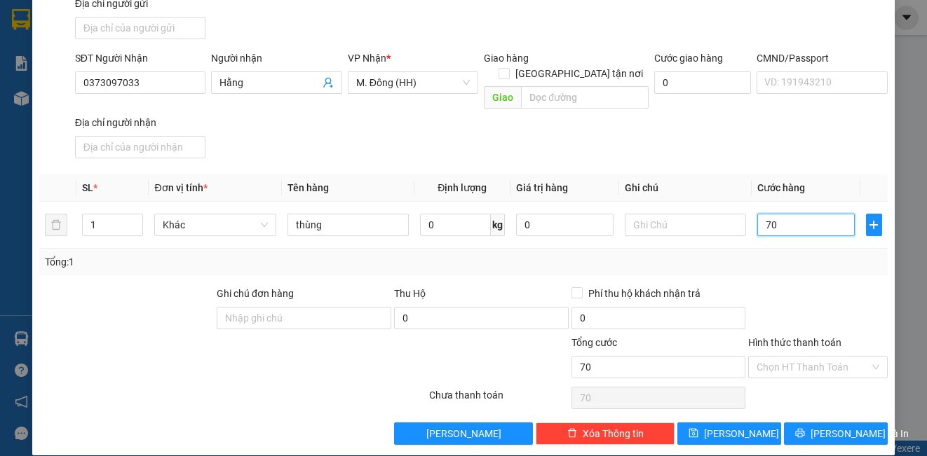
scroll to position [161, 0]
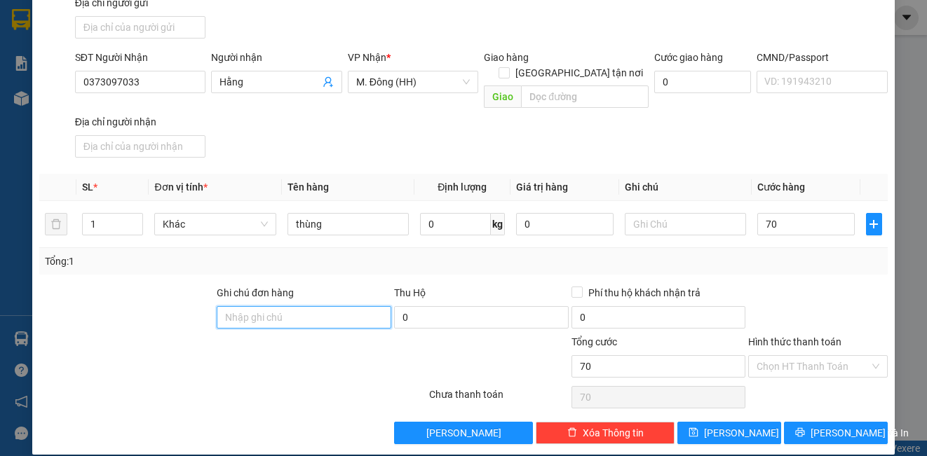
type input "70.000"
click at [280, 306] on input "Ghi chú đơn hàng" at bounding box center [304, 317] width 175 height 22
type input "DH"
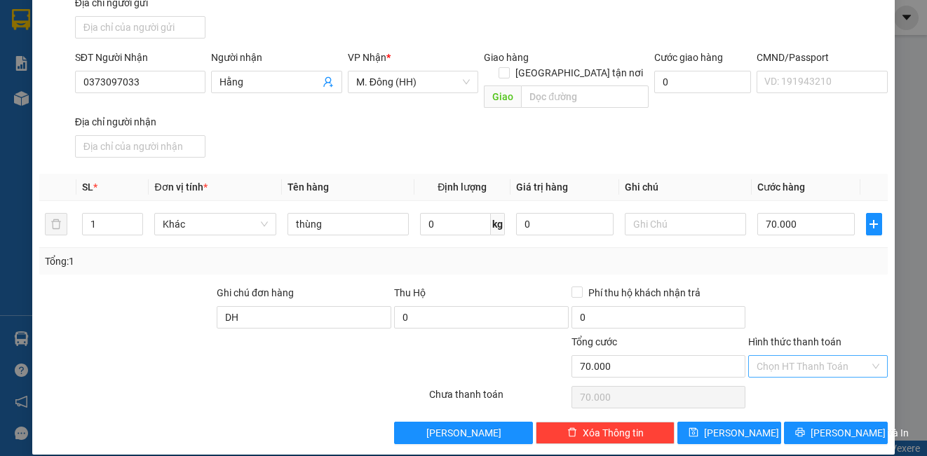
click at [807, 356] on input "Hình thức thanh toán" at bounding box center [812, 366] width 112 height 21
click at [810, 381] on div "Tại văn phòng" at bounding box center [808, 379] width 121 height 15
type input "0"
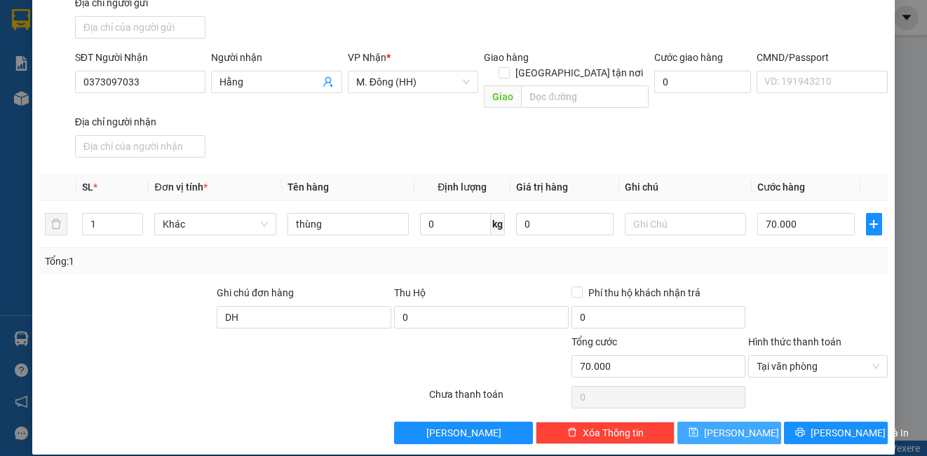
click at [756, 422] on button "[PERSON_NAME]" at bounding box center [729, 433] width 104 height 22
type input "0"
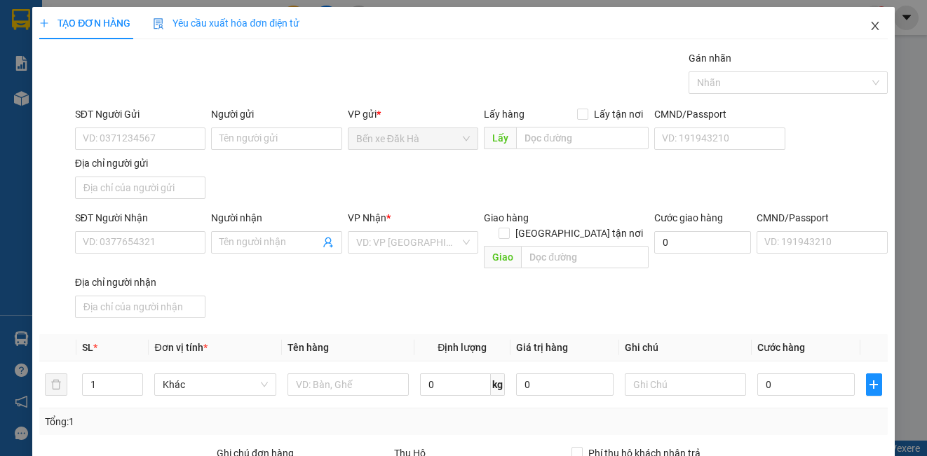
click at [869, 24] on icon "close" at bounding box center [874, 25] width 11 height 11
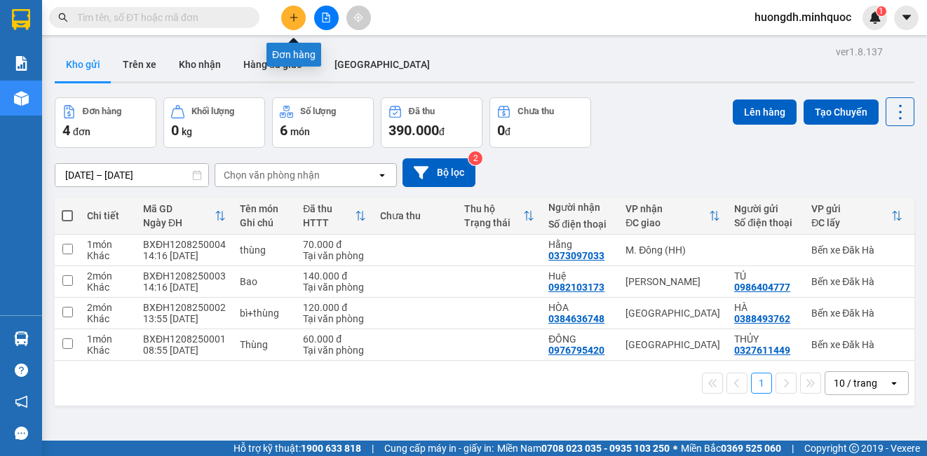
click at [285, 26] on button at bounding box center [293, 18] width 25 height 25
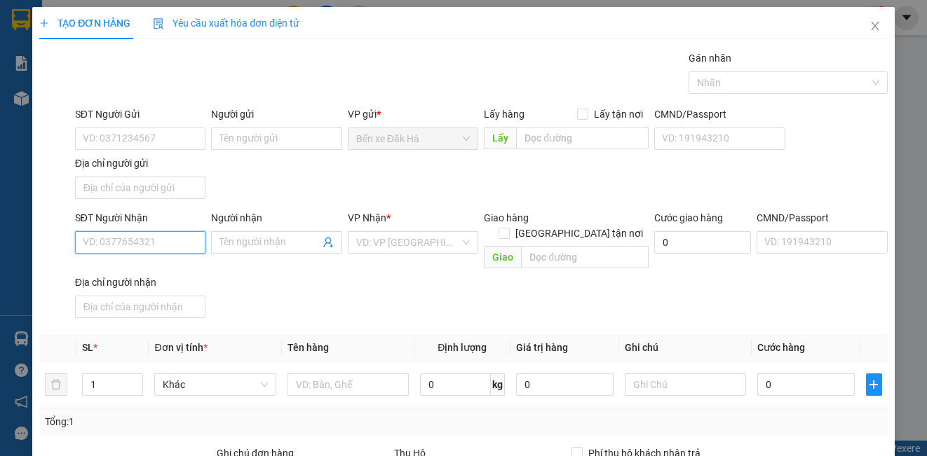
click at [154, 240] on input "SĐT Người Nhận" at bounding box center [140, 242] width 130 height 22
click at [153, 239] on input "0359" at bounding box center [140, 242] width 130 height 22
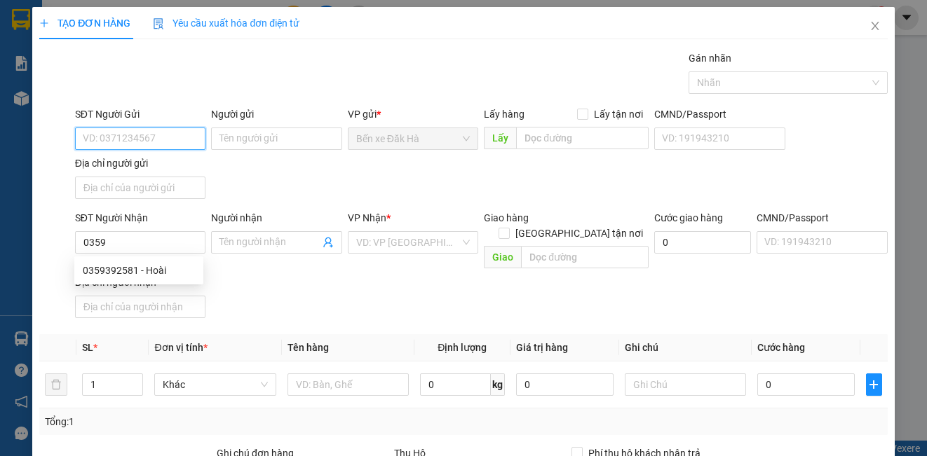
click at [128, 139] on input "SĐT Người Gửi" at bounding box center [140, 139] width 130 height 22
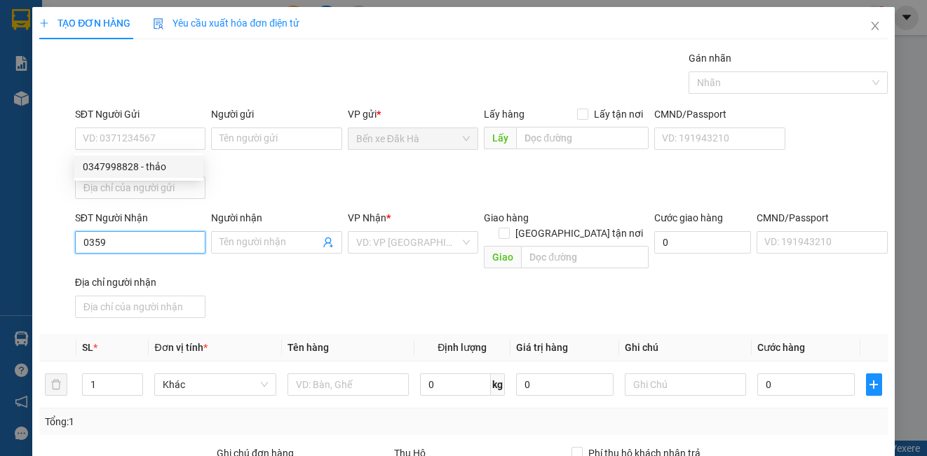
click at [123, 232] on input "0359" at bounding box center [140, 242] width 130 height 22
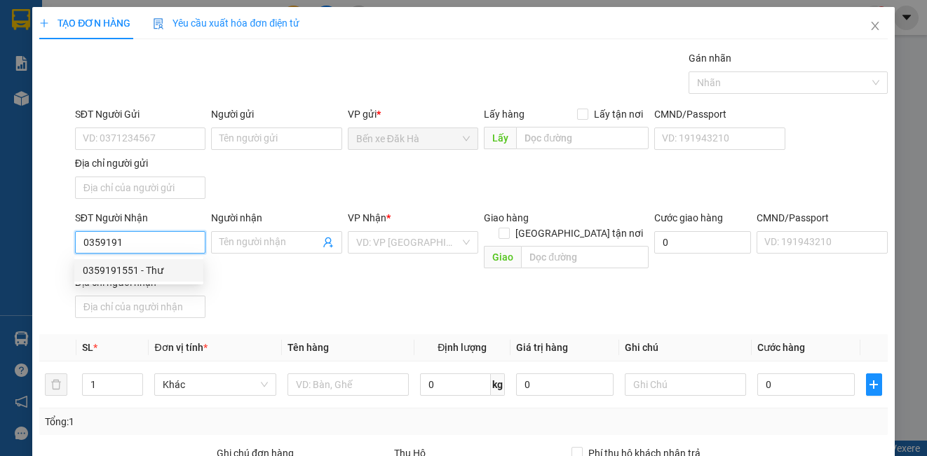
click at [135, 272] on div "0359191551 - Thư" at bounding box center [139, 270] width 112 height 15
type input "0359191551"
type input "Thư"
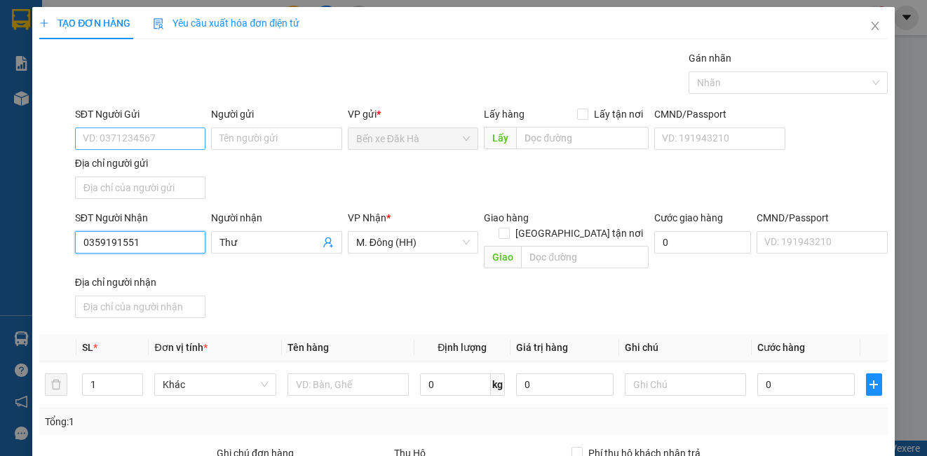
type input "0359191551"
click at [128, 135] on input "SĐT Người Gửi" at bounding box center [140, 139] width 130 height 22
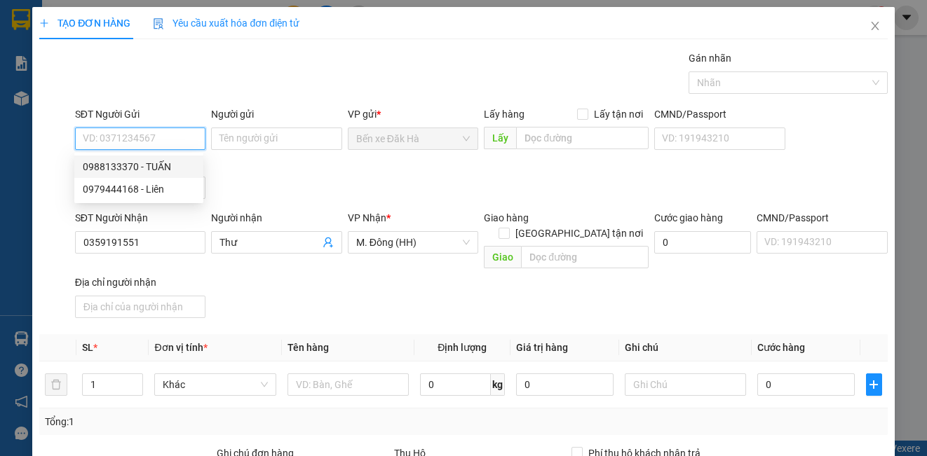
click at [131, 167] on div "0988133370 - TUẤN" at bounding box center [139, 166] width 112 height 15
type input "0988133370"
type input "TUẤN"
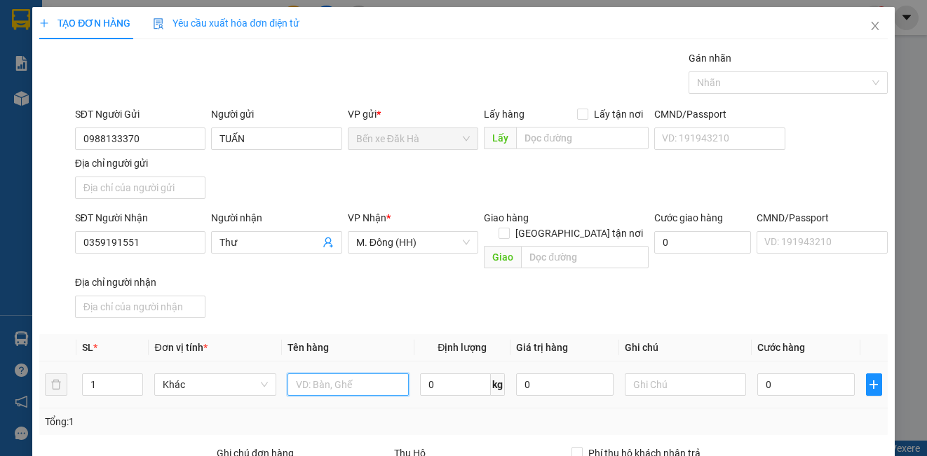
click at [325, 374] on input "text" at bounding box center [347, 385] width 121 height 22
type input "thùng"
click at [815, 374] on input "0" at bounding box center [805, 385] width 97 height 22
type input "6"
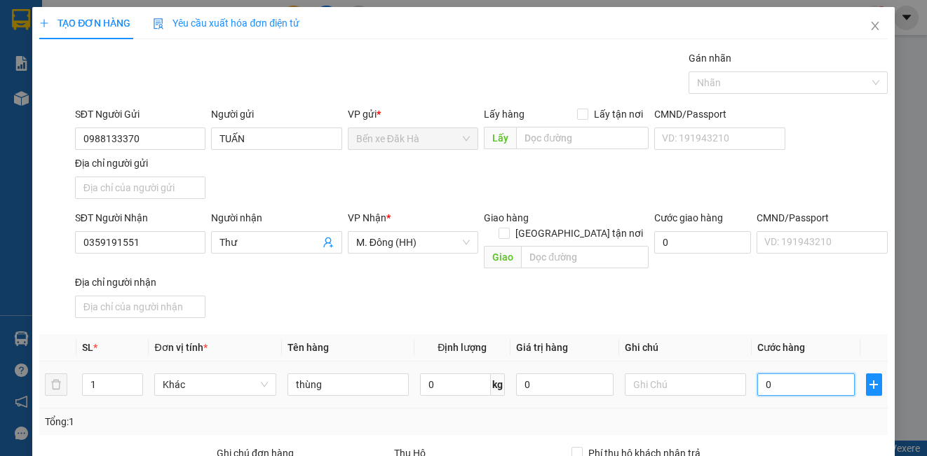
type input "6"
type input "60"
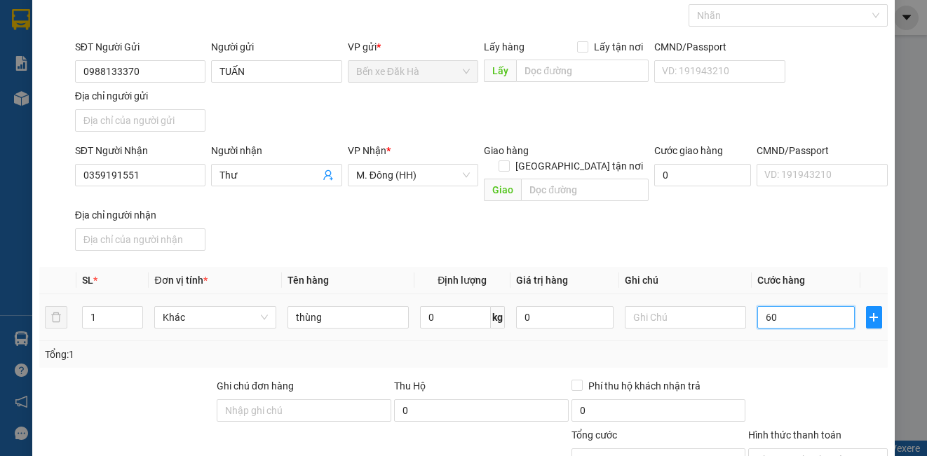
scroll to position [140, 0]
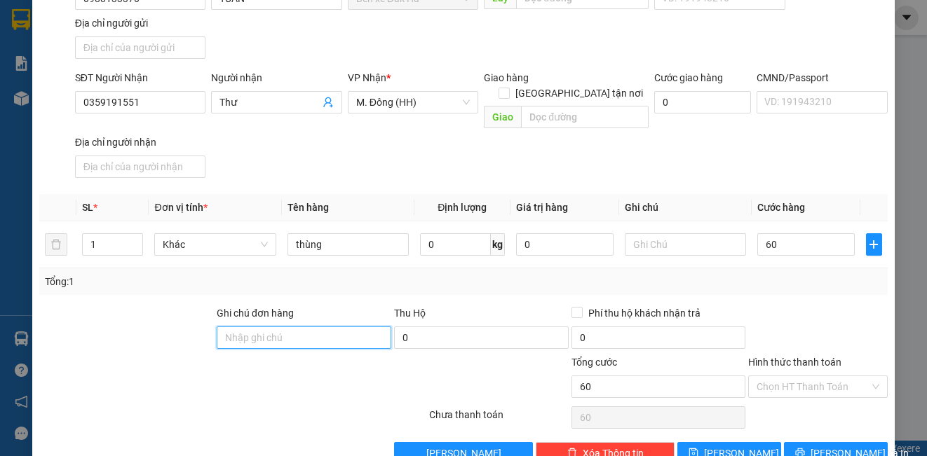
type input "60.000"
click at [331, 327] on input "Ghi chú đơn hàng" at bounding box center [304, 338] width 175 height 22
type input "DH"
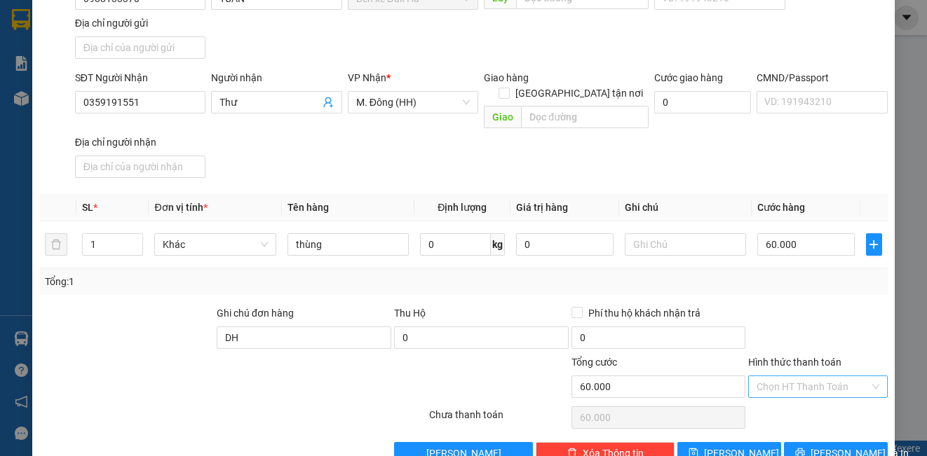
click at [793, 376] on input "Hình thức thanh toán" at bounding box center [812, 386] width 112 height 21
click at [800, 398] on div "Tại văn phòng" at bounding box center [808, 399] width 121 height 15
type input "0"
click at [742, 444] on button "[PERSON_NAME]" at bounding box center [729, 453] width 104 height 22
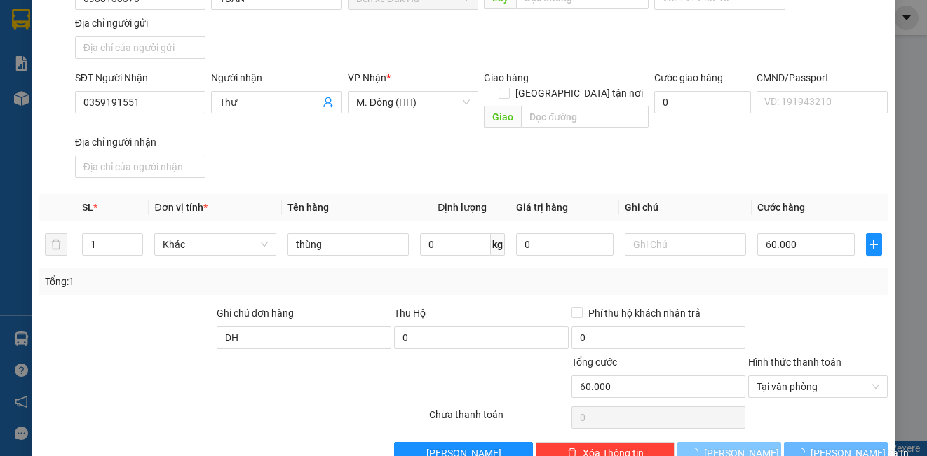
type input "0"
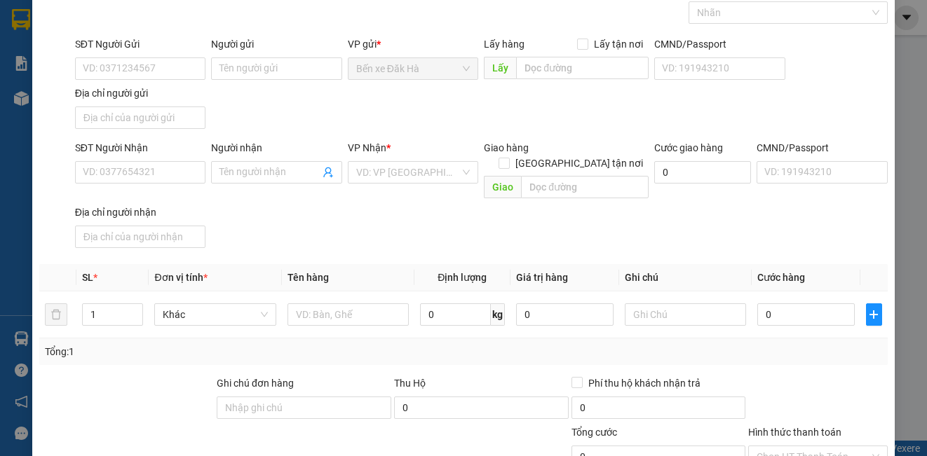
scroll to position [0, 0]
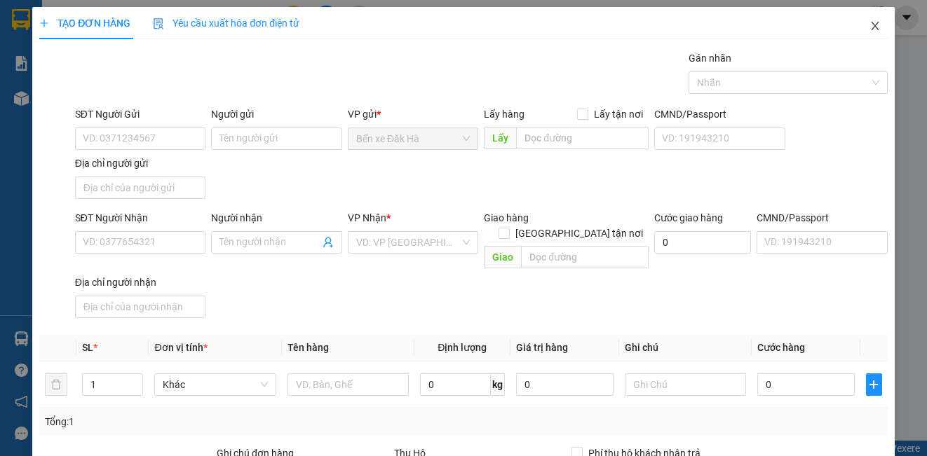
click at [871, 28] on icon "close" at bounding box center [875, 26] width 8 height 8
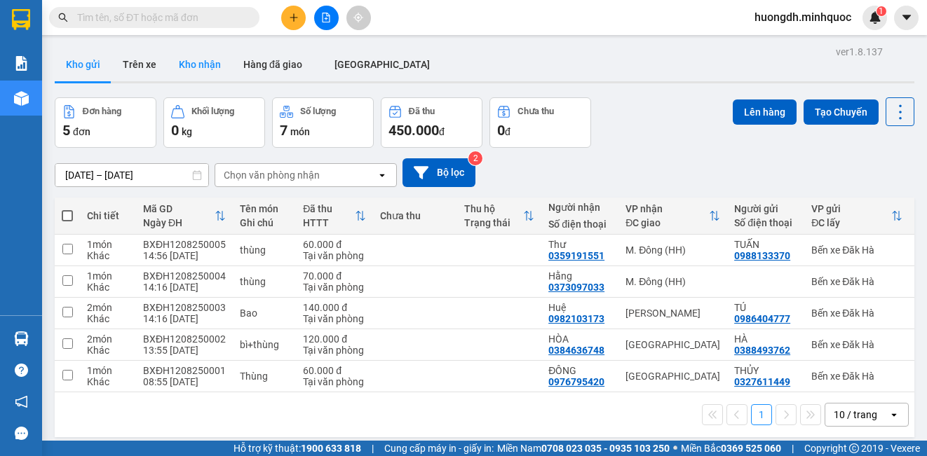
click at [198, 61] on button "Kho nhận" at bounding box center [200, 65] width 65 height 34
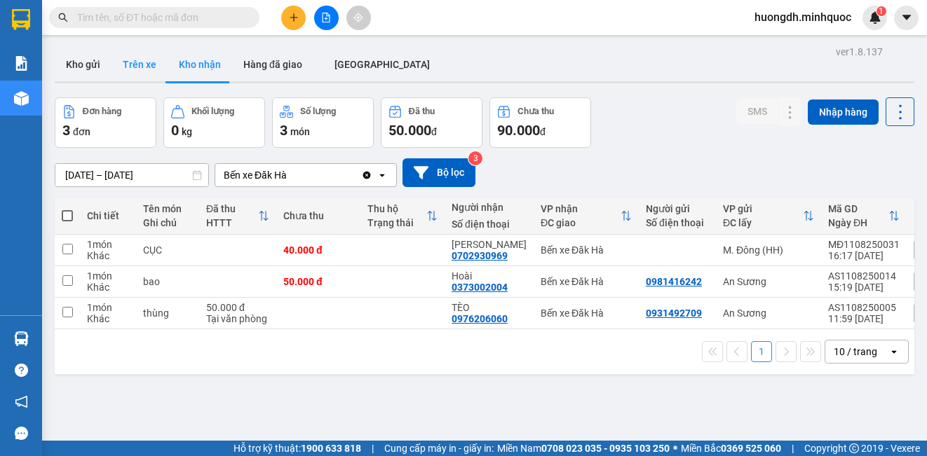
click at [128, 59] on button "Trên xe" at bounding box center [139, 65] width 56 height 34
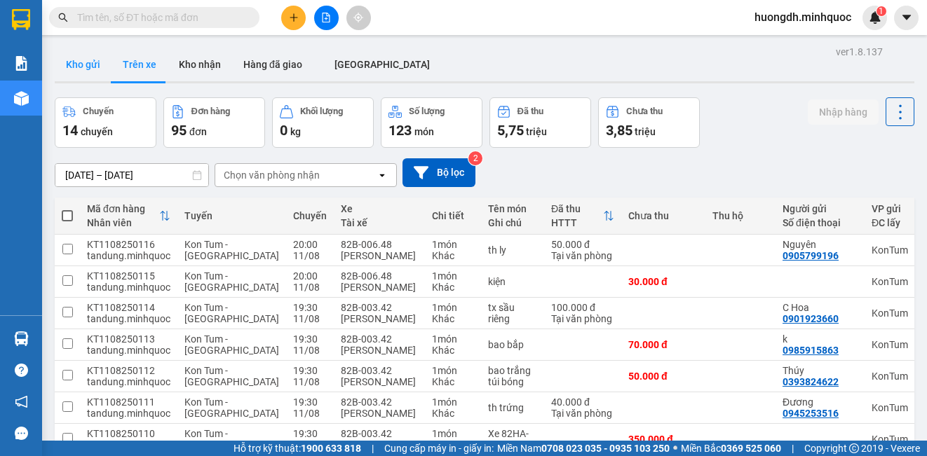
click at [83, 63] on button "Kho gửi" at bounding box center [83, 65] width 57 height 34
